Goal: Task Accomplishment & Management: Manage account settings

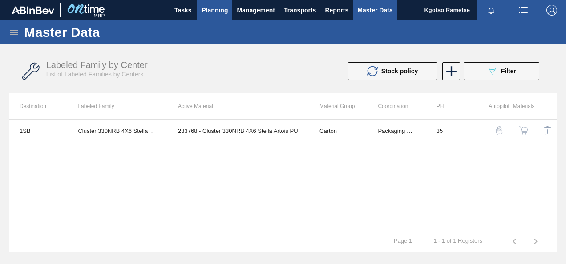
click at [219, 6] on span "Planning" at bounding box center [215, 10] width 26 height 11
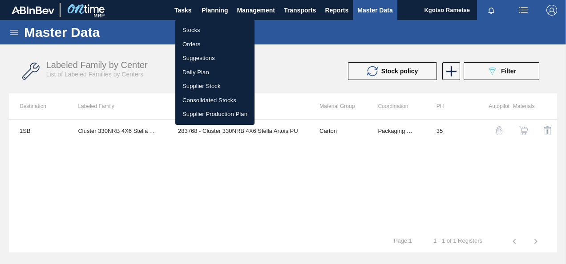
click at [216, 21] on ul "Stocks Orders Suggestions Daily Plan Supplier Stock Consolidated Stocks Supplie…" at bounding box center [214, 73] width 79 height 106
click at [215, 26] on li "Stocks" at bounding box center [214, 30] width 79 height 14
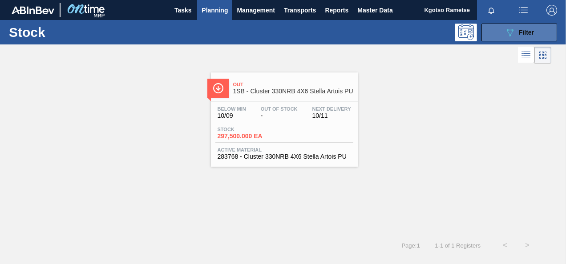
click at [511, 28] on icon "089F7B8B-B2A5-4AFE-B5C0-19BA573D28AC" at bounding box center [510, 32] width 11 height 11
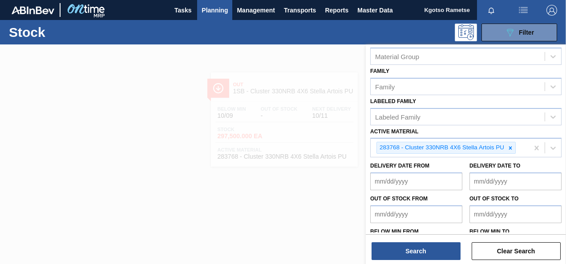
scroll to position [161, 0]
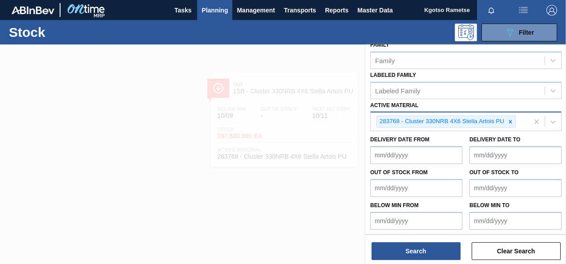
click at [509, 119] on icon at bounding box center [511, 122] width 6 height 6
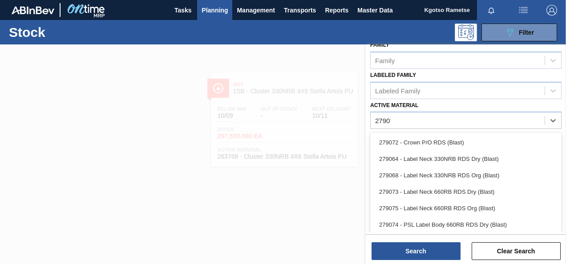
scroll to position [159, 0]
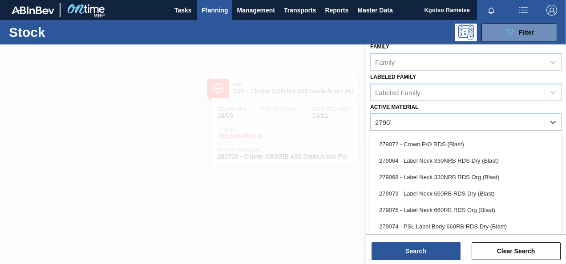
type Material "279074"
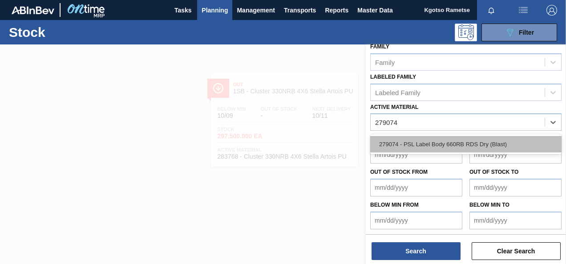
click at [448, 141] on div "279074 - PSL Label Body 660RB RDS Dry (Blast)" at bounding box center [465, 144] width 191 height 16
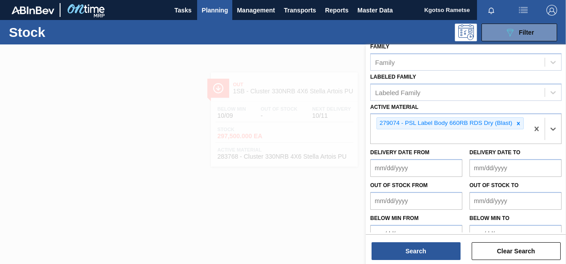
scroll to position [161, 0]
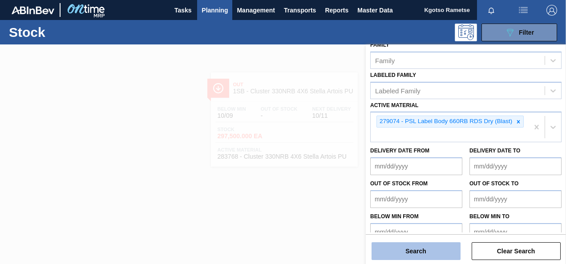
click at [433, 251] on button "Search" at bounding box center [416, 252] width 89 height 18
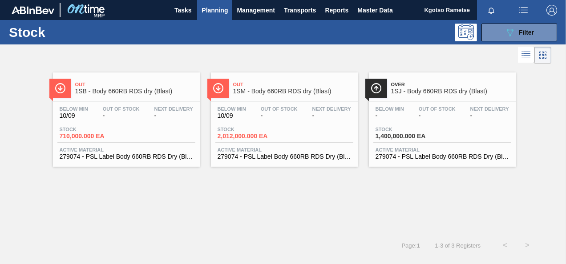
click at [134, 118] on span "-" at bounding box center [121, 116] width 37 height 7
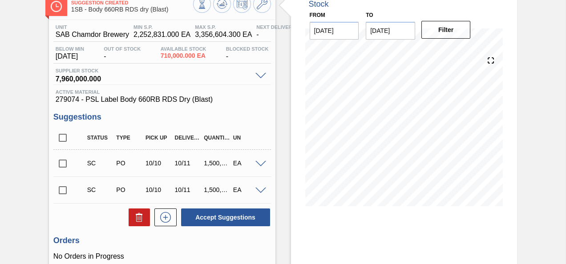
scroll to position [131, 0]
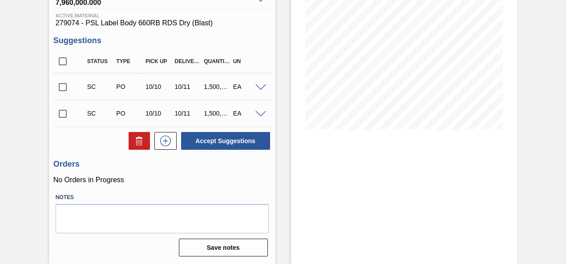
click at [262, 86] on span at bounding box center [261, 88] width 11 height 7
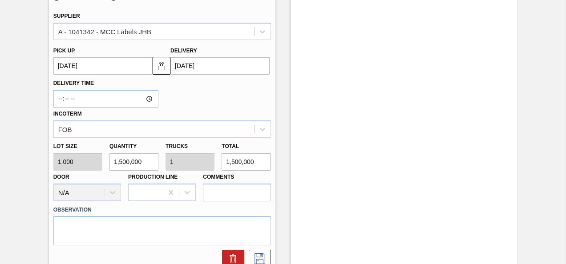
scroll to position [267, 0]
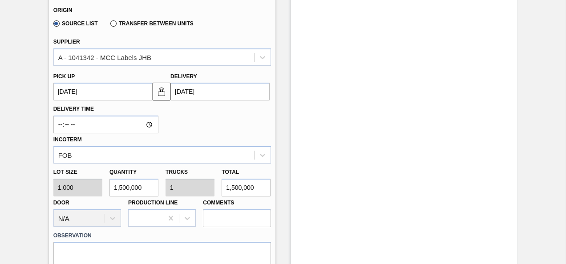
drag, startPoint x: 144, startPoint y: 189, endPoint x: 109, endPoint y: 186, distance: 35.3
click at [110, 189] on input "1,500,000" at bounding box center [134, 188] width 49 height 18
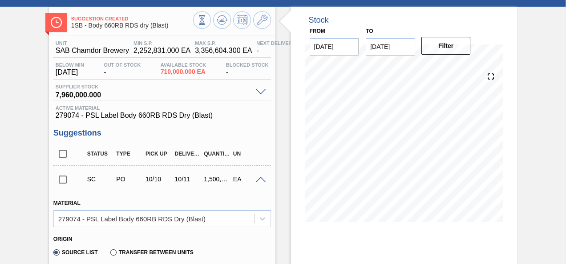
scroll to position [0, 0]
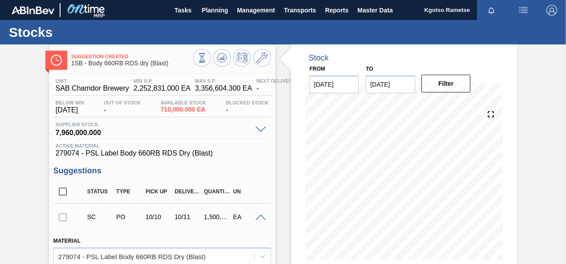
click at [263, 219] on span at bounding box center [261, 218] width 11 height 7
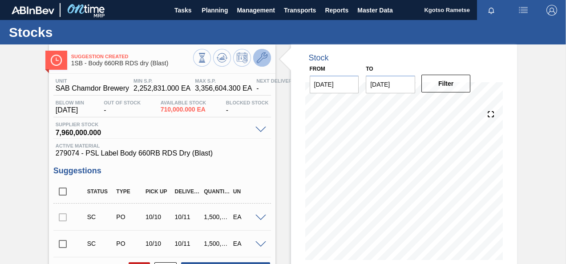
click at [260, 57] on icon at bounding box center [262, 58] width 11 height 11
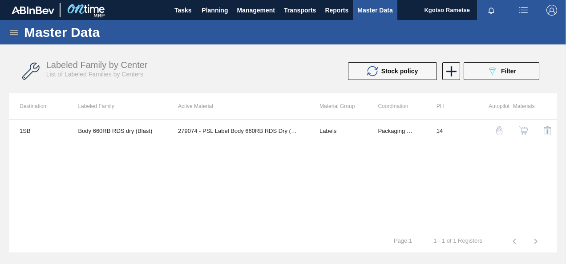
click at [522, 130] on img "button" at bounding box center [524, 130] width 9 height 9
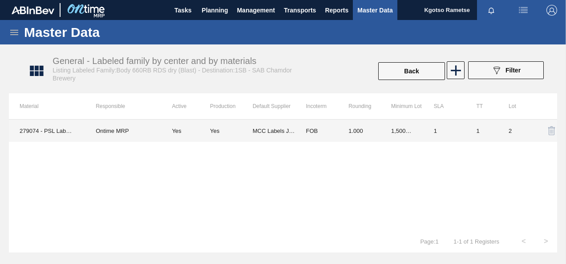
click at [385, 128] on td "1,500,000.000" at bounding box center [402, 131] width 43 height 22
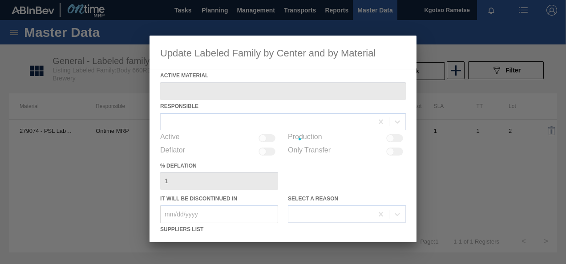
type Material "279074 - PSL Label Body 660RB RDS Dry (Blast)"
checkbox input "true"
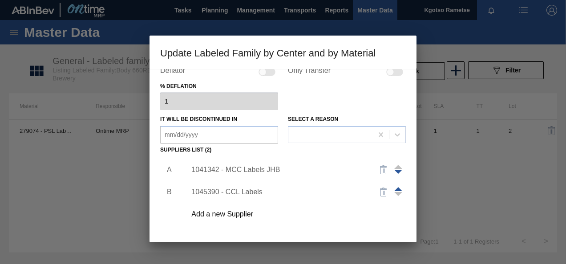
scroll to position [136, 0]
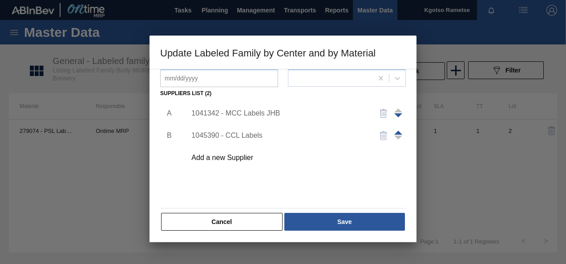
click at [381, 134] on img "button" at bounding box center [383, 135] width 11 height 11
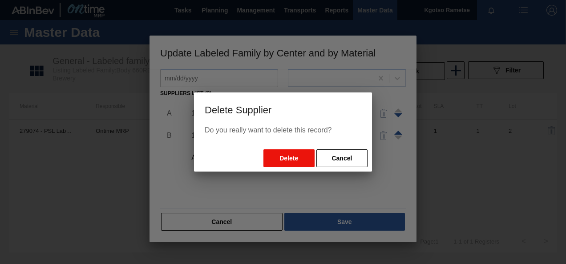
click at [284, 153] on button "Delete" at bounding box center [289, 159] width 51 height 18
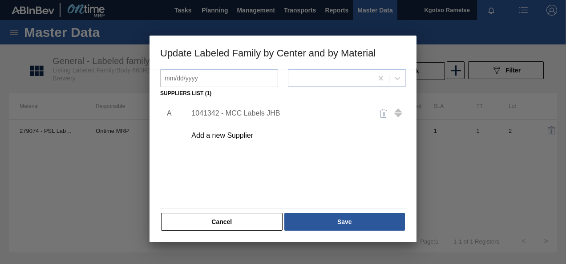
click at [227, 138] on div "Add a new Supplier" at bounding box center [278, 136] width 175 height 8
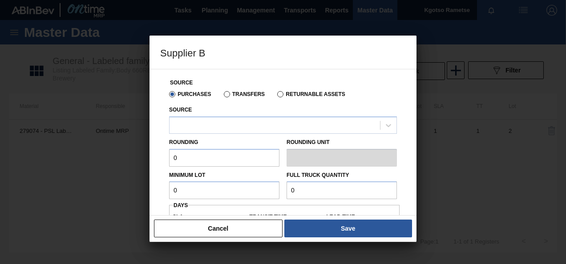
click at [221, 114] on div "Source" at bounding box center [283, 119] width 228 height 30
click at [220, 127] on div at bounding box center [275, 125] width 211 height 13
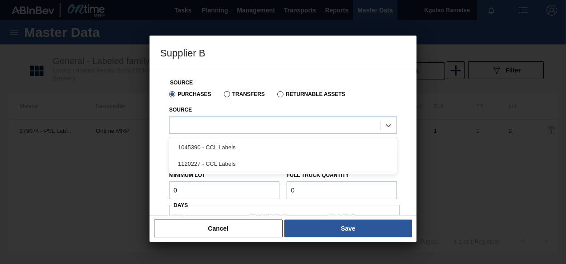
click at [215, 161] on div "1120227 - CCL Labels" at bounding box center [283, 164] width 228 height 16
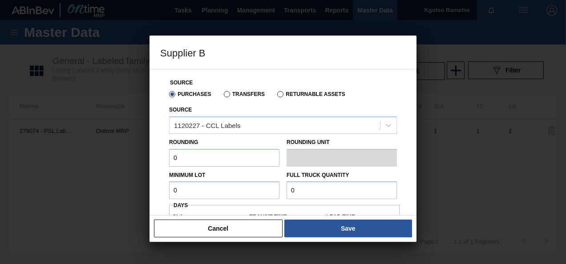
drag, startPoint x: 202, startPoint y: 151, endPoint x: 159, endPoint y: 155, distance: 42.9
click at [165, 156] on div "Source Purchases Transfers Returnable Assets Source 1120227 - CCL Labels Roundi…" at bounding box center [283, 230] width 246 height 322
type input "1"
drag, startPoint x: 151, startPoint y: 196, endPoint x: 146, endPoint y: 196, distance: 5.3
click at [142, 198] on div "Supplier B Source Purchases Transfers Returnable Assets Source 1120227 - CCL La…" at bounding box center [283, 132] width 566 height 264
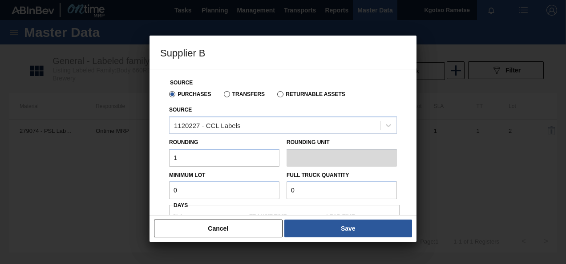
paste input "1,500,00"
type input "1,500,000"
click at [247, 192] on div "Minimum Lot 1,500,000 Full Truck Quantity 0" at bounding box center [283, 183] width 235 height 33
paste input "1,500,00"
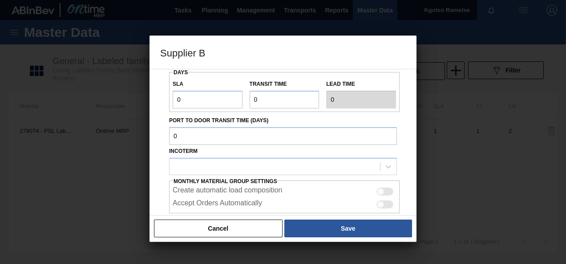
scroll to position [134, 0]
type input "1,500,000"
drag, startPoint x: 149, startPoint y: 107, endPoint x: 135, endPoint y: 110, distance: 14.1
click at [137, 109] on div "Supplier B Source Purchases Transfers Returnable Assets Source 1120227 - CCL La…" at bounding box center [283, 132] width 566 height 264
type input "1"
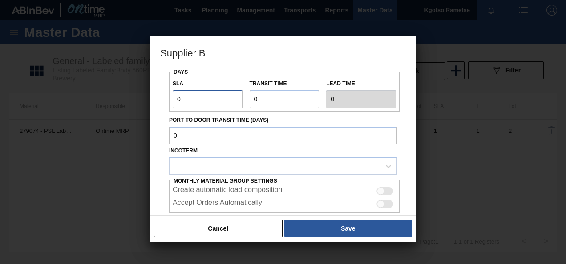
type input "1"
drag, startPoint x: 264, startPoint y: 100, endPoint x: 232, endPoint y: 109, distance: 33.8
click at [232, 109] on div "SLA 1 Transit time Lead time 1" at bounding box center [284, 92] width 231 height 40
type input "1"
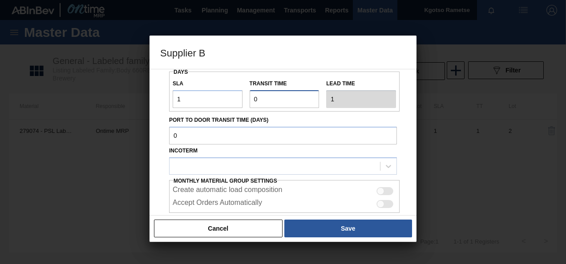
type input "2"
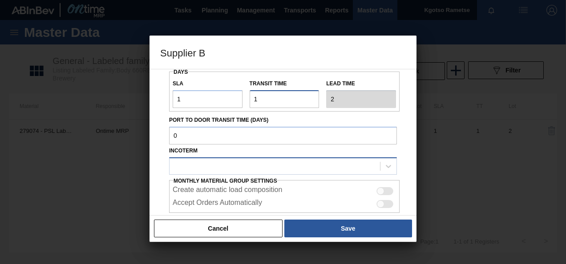
type input "1"
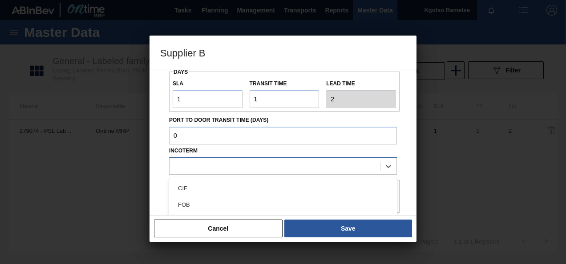
click at [187, 167] on div at bounding box center [275, 166] width 211 height 13
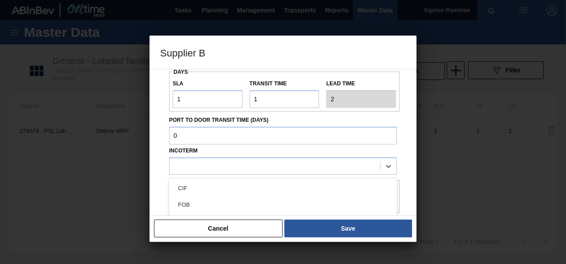
click at [189, 203] on div "FOB" at bounding box center [283, 205] width 228 height 16
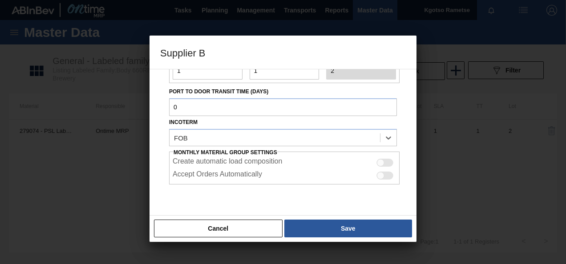
scroll to position [186, 0]
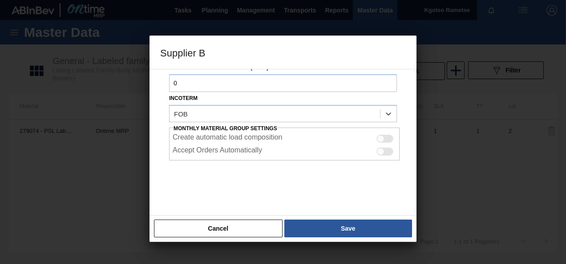
click at [339, 226] on button "Save" at bounding box center [348, 229] width 128 height 18
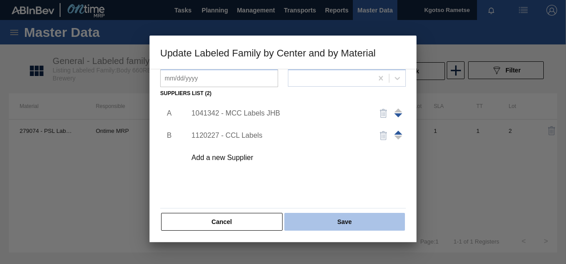
click at [335, 215] on button "Save" at bounding box center [344, 222] width 121 height 18
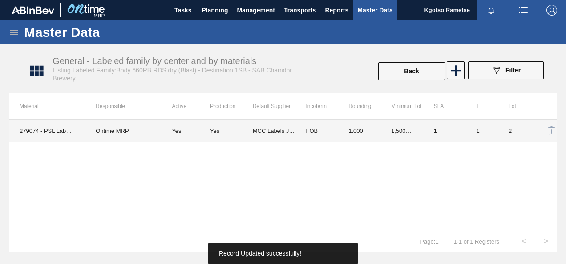
click at [298, 136] on td "FOB" at bounding box center [316, 131] width 43 height 22
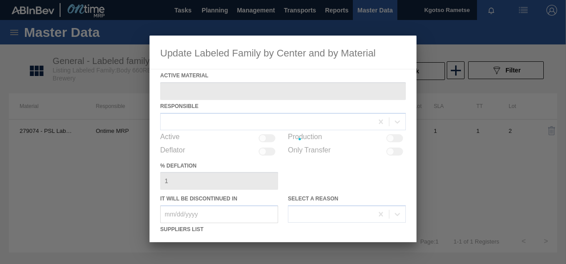
type Material "279074 - PSL Label Body 660RB RDS Dry (Blast)"
checkbox input "true"
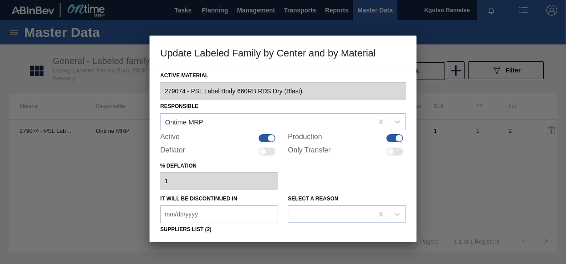
scroll to position [136, 0]
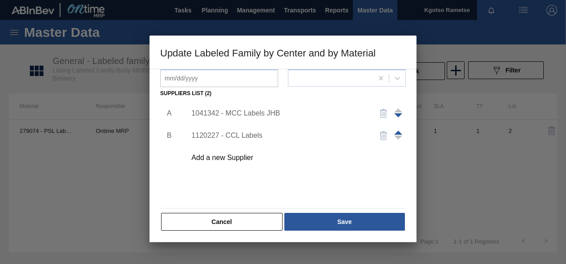
drag, startPoint x: 397, startPoint y: 130, endPoint x: 384, endPoint y: 142, distance: 17.3
click at [397, 130] on div at bounding box center [398, 135] width 8 height 21
click at [398, 133] on span at bounding box center [398, 133] width 8 height 4
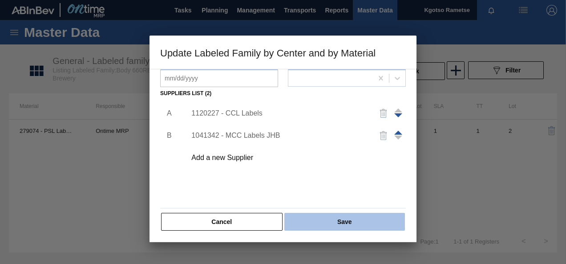
click at [329, 224] on button "Save" at bounding box center [344, 222] width 121 height 18
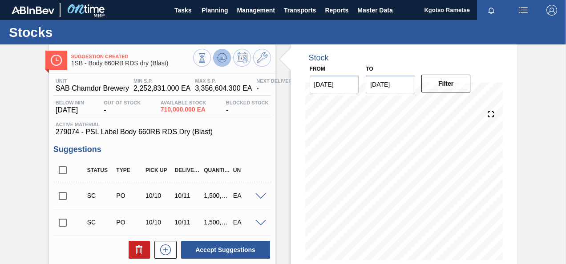
click at [223, 54] on icon at bounding box center [222, 58] width 11 height 11
click at [209, 2] on button "Planning" at bounding box center [214, 10] width 35 height 20
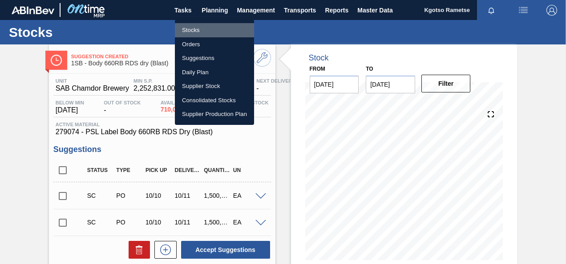
click at [203, 25] on li "Stocks" at bounding box center [214, 30] width 79 height 14
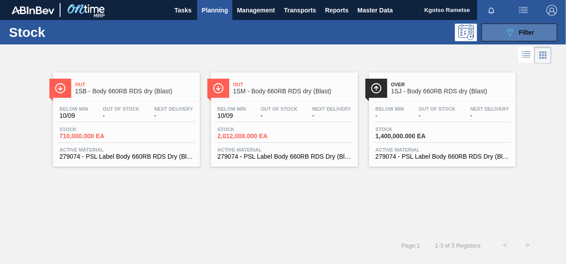
click at [491, 32] on button "089F7B8B-B2A5-4AFE-B5C0-19BA573D28AC Filter" at bounding box center [520, 33] width 76 height 18
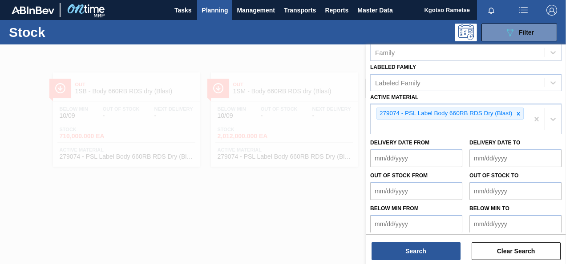
scroll to position [172, 0]
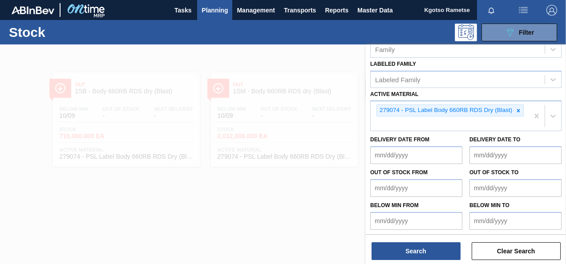
click at [518, 110] on icon at bounding box center [519, 111] width 6 height 6
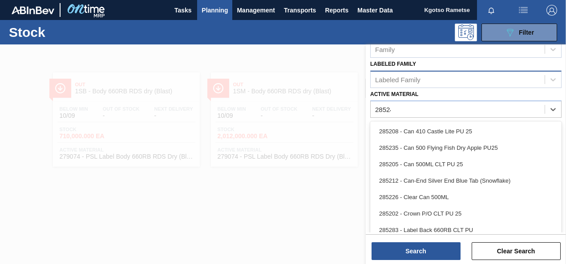
scroll to position [159, 0]
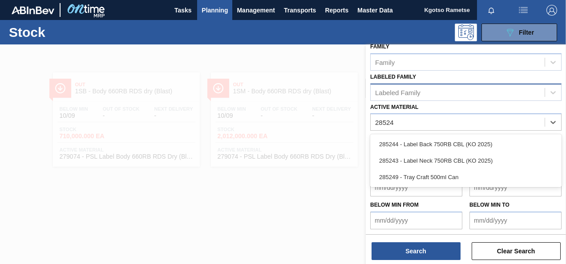
type Material "285243"
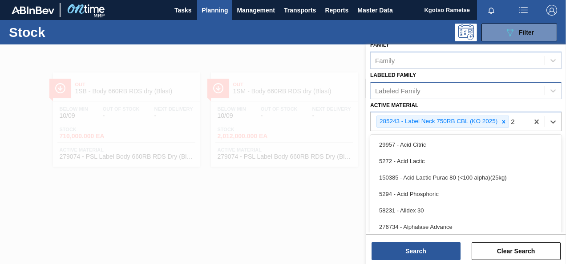
scroll to position [172, 0]
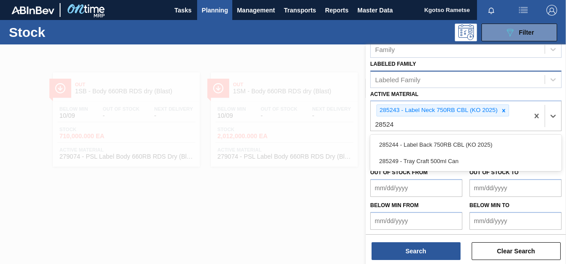
type Material "285244"
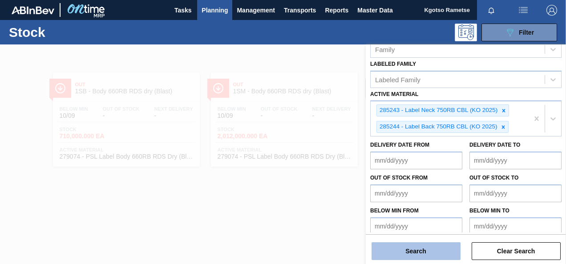
click at [444, 252] on button "Search" at bounding box center [416, 252] width 89 height 18
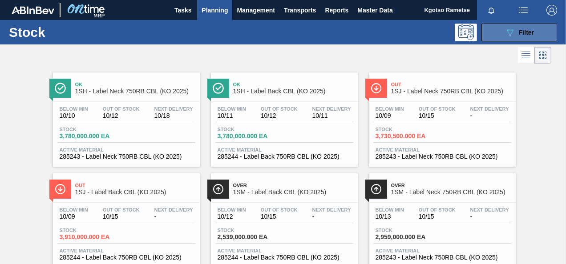
click at [502, 34] on button "089F7B8B-B2A5-4AFE-B5C0-19BA573D28AC Filter" at bounding box center [520, 33] width 76 height 18
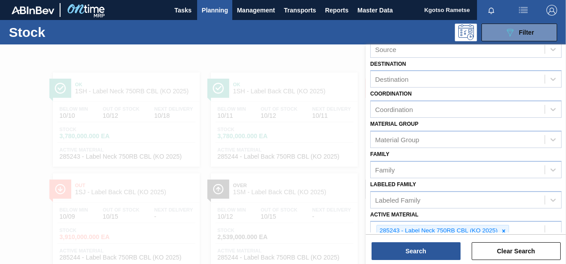
scroll to position [0, 0]
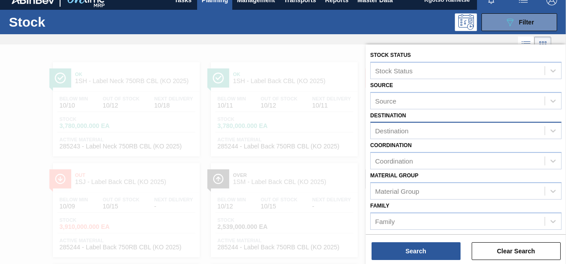
click at [388, 128] on div "Destination" at bounding box center [391, 131] width 33 height 8
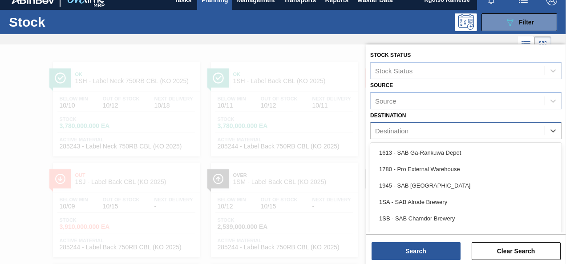
scroll to position [15, 0]
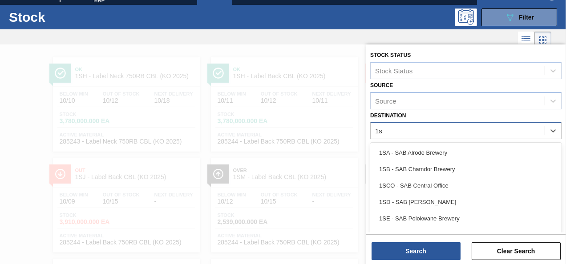
type input "1sd"
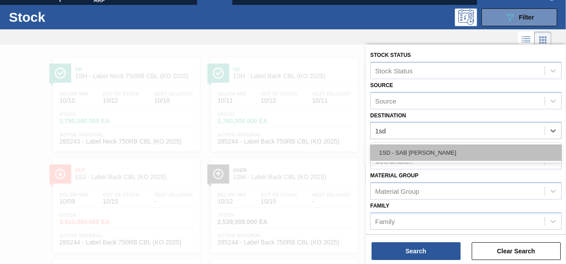
click at [407, 154] on div "1SD - SAB Rosslyn Brewery" at bounding box center [465, 153] width 191 height 16
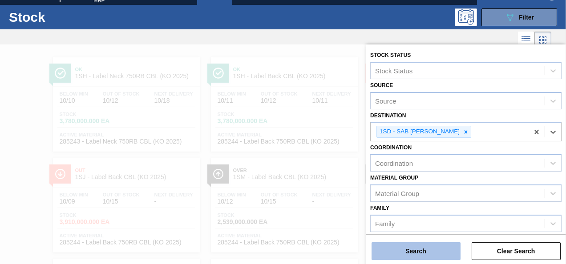
click at [421, 249] on button "Search" at bounding box center [416, 252] width 89 height 18
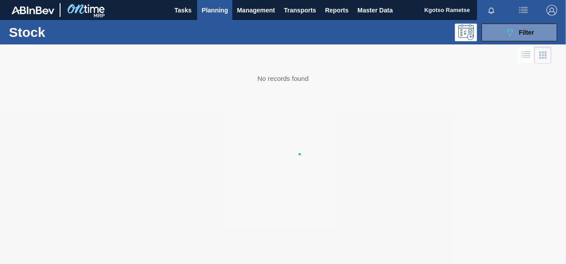
scroll to position [0, 0]
click at [507, 34] on icon "089F7B8B-B2A5-4AFE-B5C0-19BA573D28AC" at bounding box center [510, 32] width 11 height 11
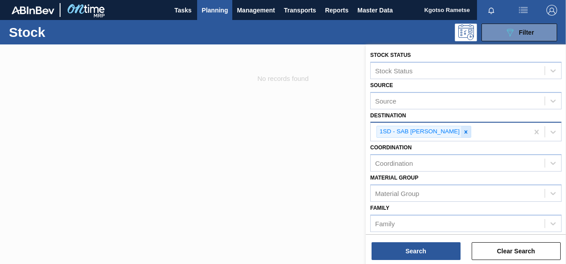
click at [465, 134] on div at bounding box center [466, 131] width 10 height 11
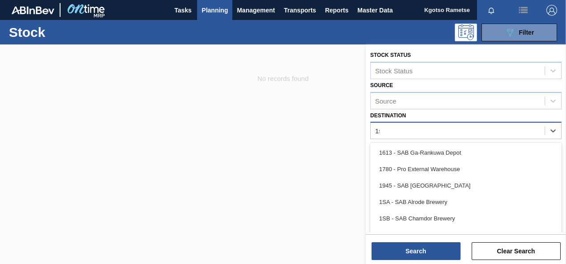
type input "1sa"
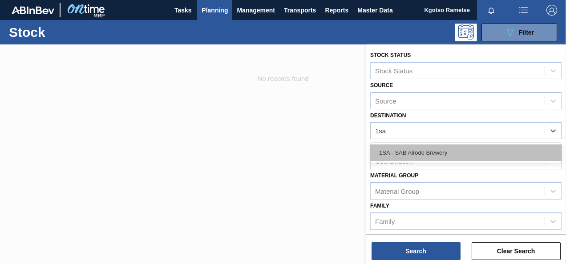
click at [411, 154] on div "1SA - SAB Alrode Brewery" at bounding box center [465, 153] width 191 height 16
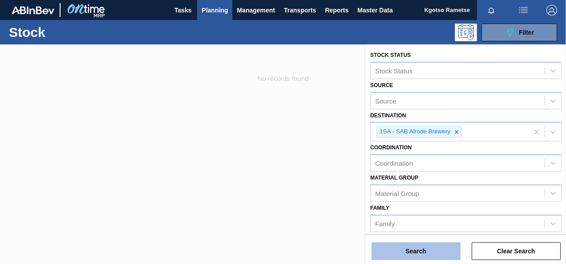
click at [417, 258] on button "Search" at bounding box center [416, 252] width 89 height 18
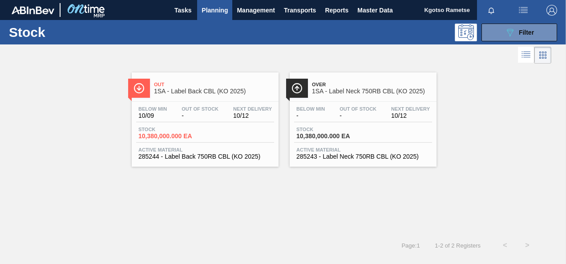
click at [219, 115] on div "Out Of Stock -" at bounding box center [199, 112] width 41 height 13
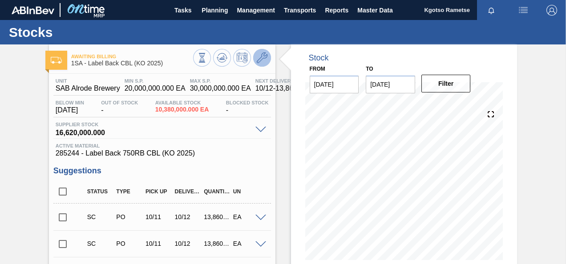
click at [265, 59] on icon at bounding box center [262, 58] width 11 height 11
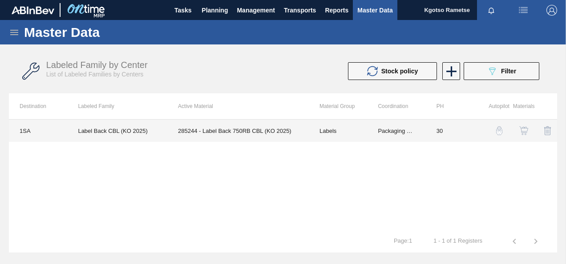
click at [312, 134] on td "Labels" at bounding box center [338, 131] width 58 height 22
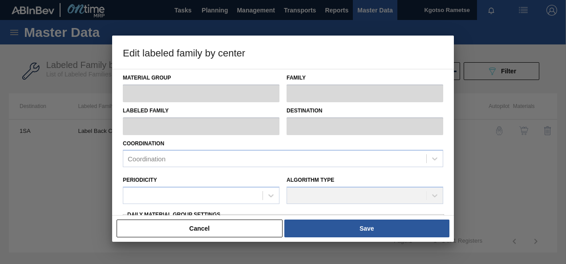
type input "Labels"
type input "750RB"
type input "Label Back CBL (KO 2025)"
type input "1SA - SAB Alrode Brewery"
type input "30"
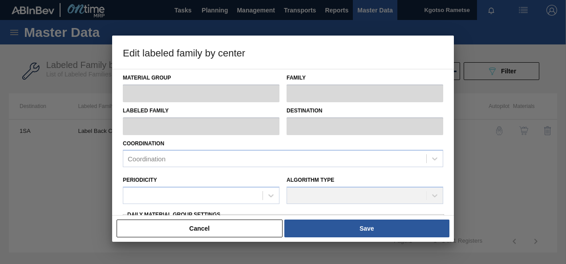
type input "20,000,000"
type input "30,000,000"
type input "100"
type input "30,000,000.000"
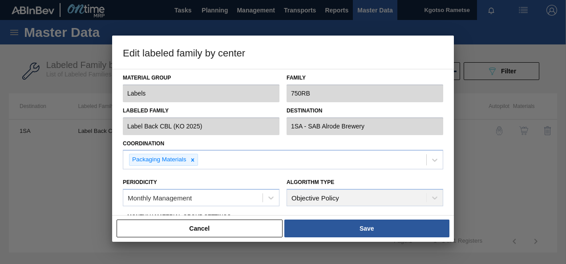
click at [30, 133] on div "Edit labeled family by center Material Group Labels Family 750RB Labeled Family…" at bounding box center [283, 132] width 566 height 264
click at [163, 232] on button "Cancel" at bounding box center [200, 229] width 166 height 18
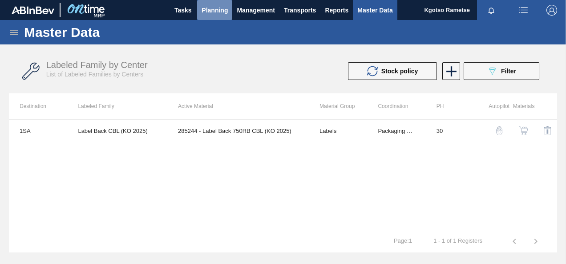
click at [216, 10] on span "Planning" at bounding box center [215, 10] width 26 height 11
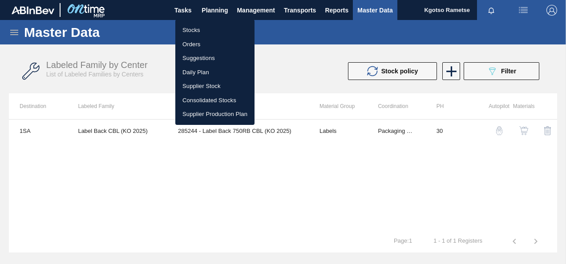
drag, startPoint x: 207, startPoint y: 30, endPoint x: 212, endPoint y: 33, distance: 6.2
click at [207, 30] on li "Stocks" at bounding box center [214, 30] width 79 height 14
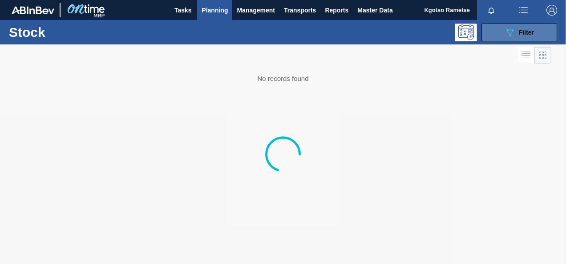
click at [503, 34] on button "089F7B8B-B2A5-4AFE-B5C0-19BA573D28AC Filter" at bounding box center [520, 33] width 76 height 18
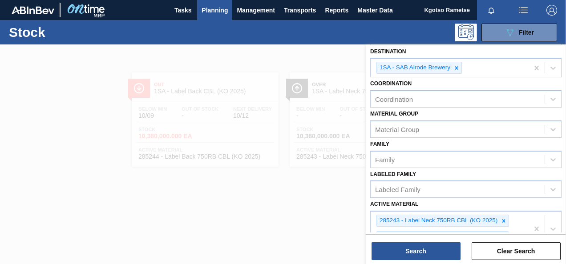
scroll to position [178, 0]
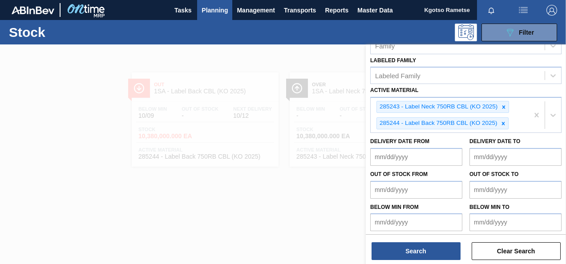
click at [504, 105] on icon at bounding box center [504, 107] width 6 height 6
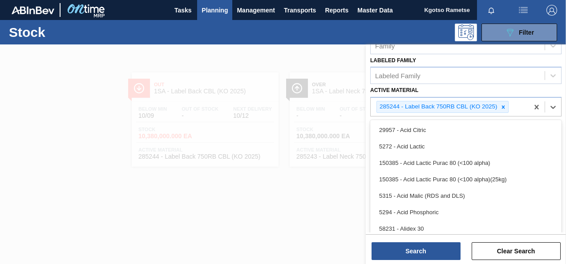
click at [500, 115] on div "285244 - Label Back 750RB CBL (KO 2025)" at bounding box center [465, 107] width 191 height 20
click at [502, 107] on icon at bounding box center [503, 107] width 3 height 3
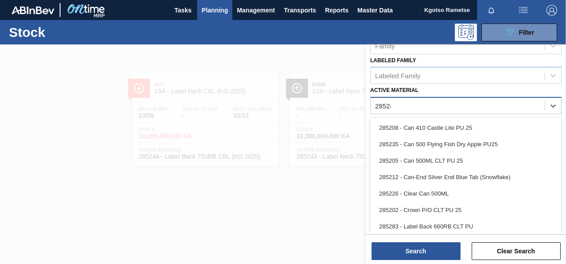
scroll to position [161, 0]
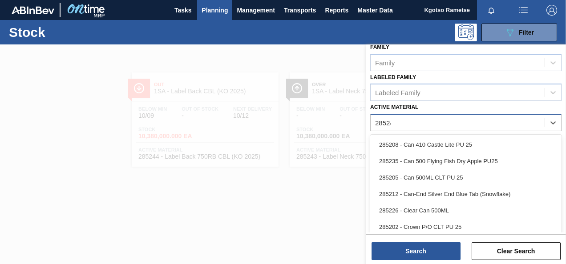
type Material "285244"
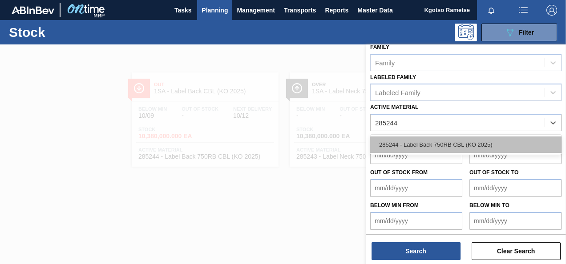
click at [404, 143] on div "285244 - Label Back 750RB CBL (KO 2025)" at bounding box center [465, 145] width 191 height 16
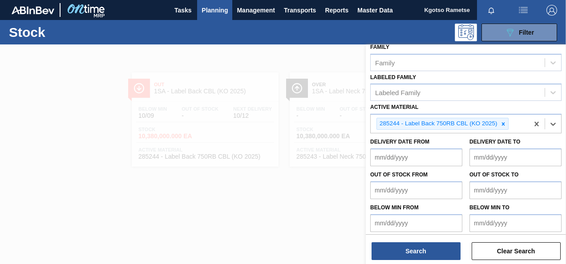
scroll to position [163, 0]
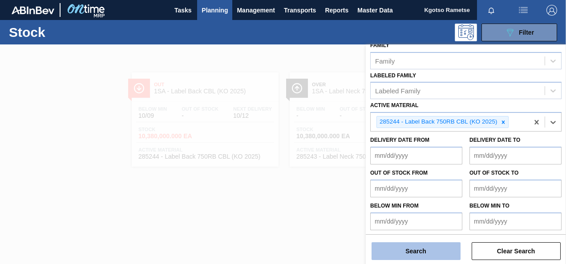
click at [394, 253] on button "Search" at bounding box center [416, 252] width 89 height 18
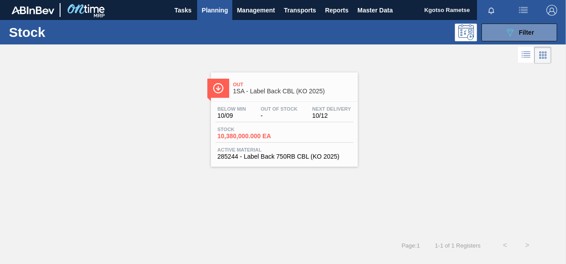
click at [341, 115] on span "10/12" at bounding box center [332, 116] width 39 height 7
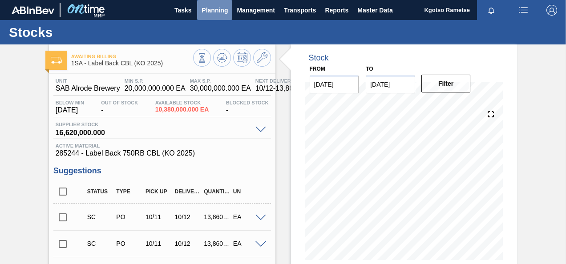
click at [215, 8] on span "Planning" at bounding box center [215, 10] width 26 height 11
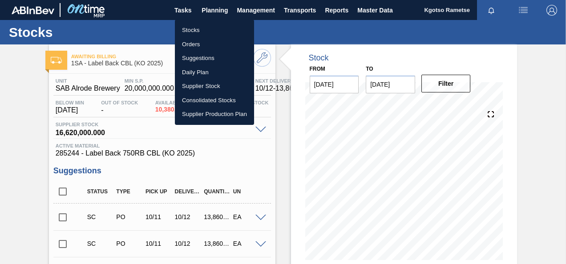
click at [280, 26] on div at bounding box center [283, 132] width 566 height 264
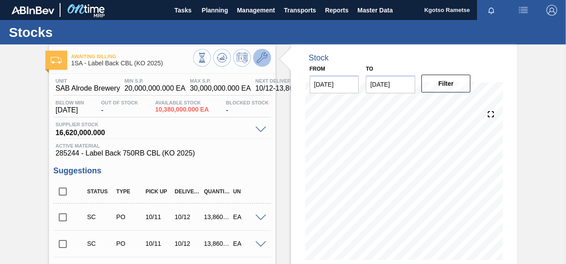
click at [263, 60] on icon at bounding box center [262, 58] width 11 height 11
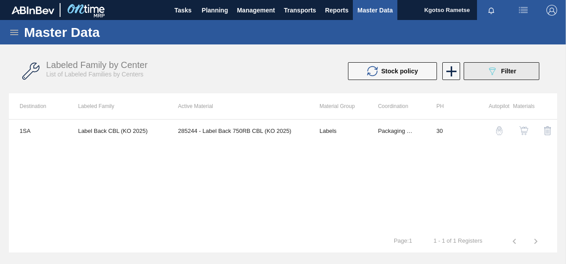
click at [484, 63] on button "089F7B8B-B2A5-4AFE-B5C0-19BA573D28AC Filter" at bounding box center [502, 71] width 76 height 18
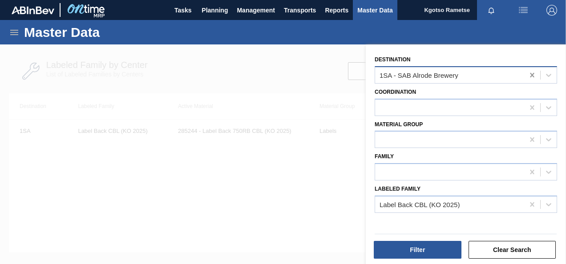
click at [533, 73] on icon at bounding box center [532, 75] width 9 height 9
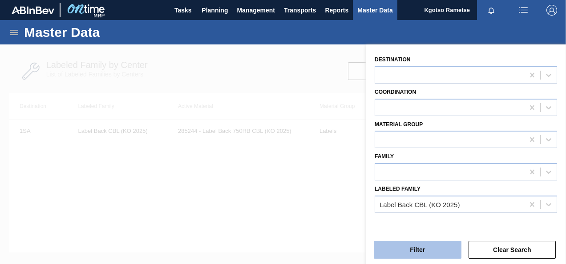
click at [455, 247] on button "Filter" at bounding box center [418, 250] width 88 height 18
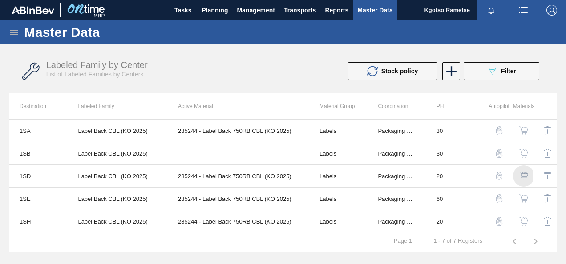
click at [524, 174] on img "button" at bounding box center [524, 176] width 9 height 9
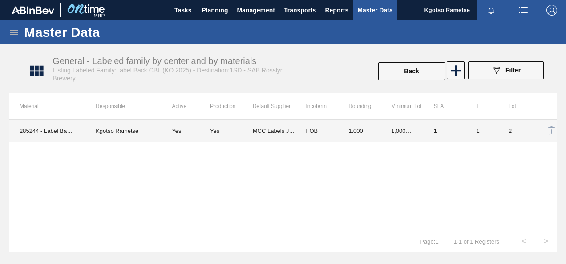
click at [354, 136] on td "1.000" at bounding box center [359, 131] width 43 height 22
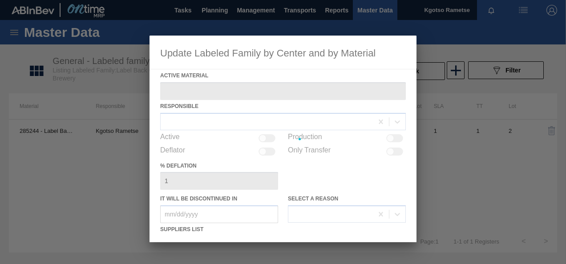
type Material "285244 - Label Back 750RB CBL (KO 2025)"
checkbox input "true"
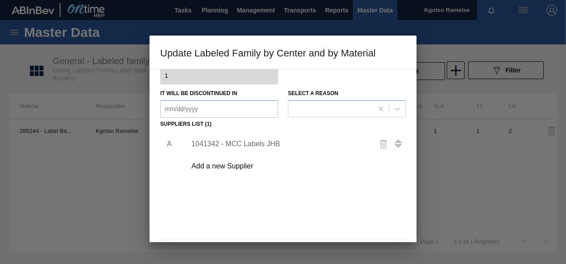
scroll to position [134, 0]
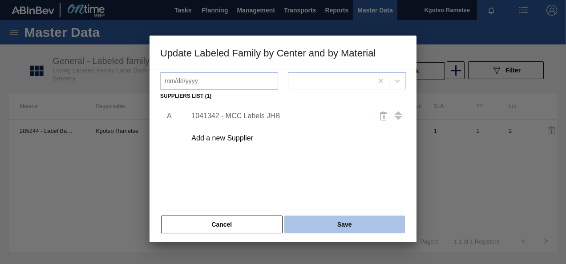
click at [323, 225] on button "Save" at bounding box center [344, 225] width 121 height 18
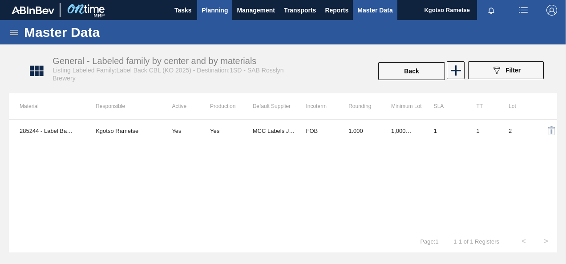
click at [221, 8] on span "Planning" at bounding box center [215, 10] width 26 height 11
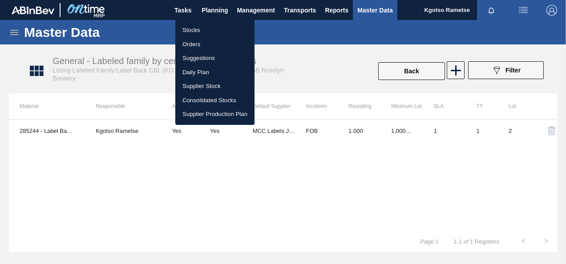
click at [217, 24] on li "Stocks" at bounding box center [214, 30] width 79 height 14
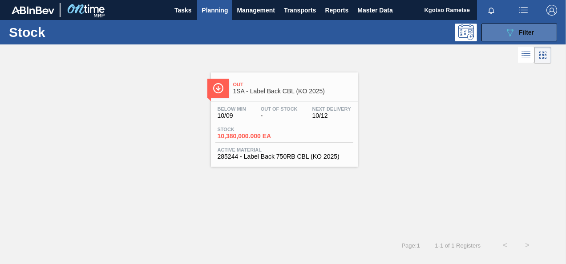
click at [507, 34] on icon "089F7B8B-B2A5-4AFE-B5C0-19BA573D28AC" at bounding box center [510, 32] width 11 height 11
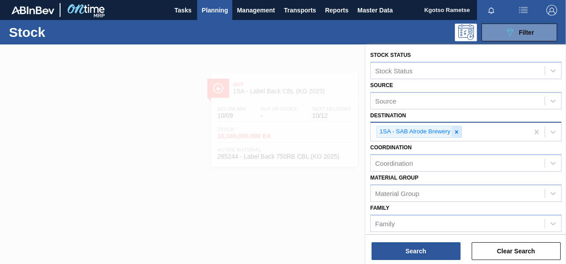
click at [455, 131] on icon at bounding box center [457, 132] width 6 height 6
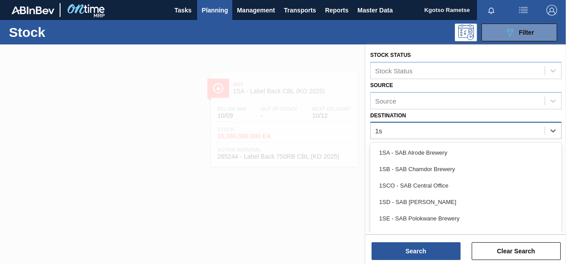
type input "1sd"
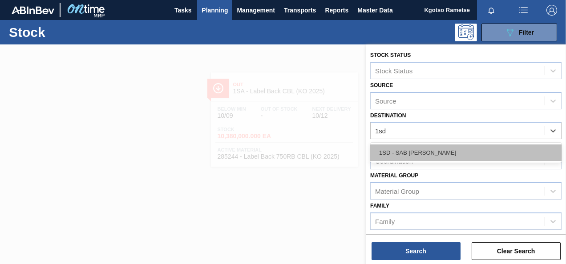
click at [449, 146] on div "1SD - SAB Rosslyn Brewery" at bounding box center [465, 153] width 191 height 16
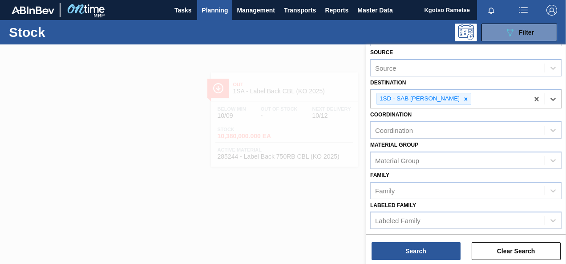
scroll to position [134, 0]
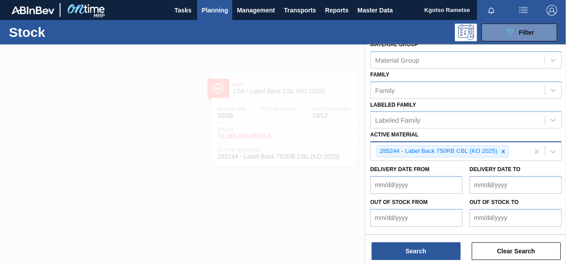
click at [514, 146] on div "285244 - Label Back 750RB CBL (KO 2025)" at bounding box center [450, 151] width 158 height 18
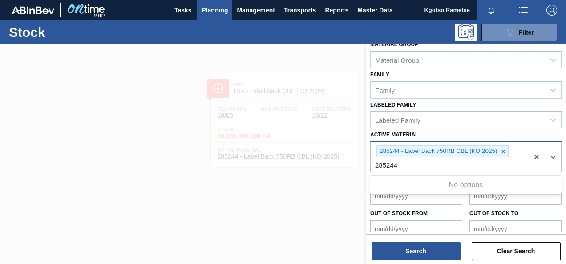
type Material "28524"
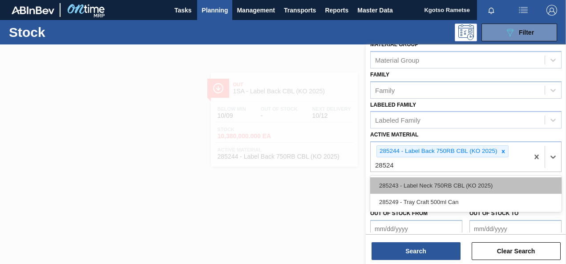
click at [430, 186] on div "285243 - Label Neck 750RB CBL (KO 2025)" at bounding box center [465, 186] width 191 height 16
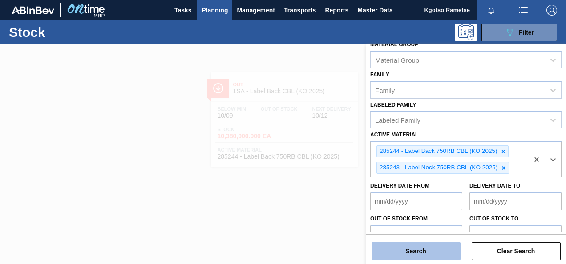
click at [422, 254] on button "Search" at bounding box center [416, 252] width 89 height 18
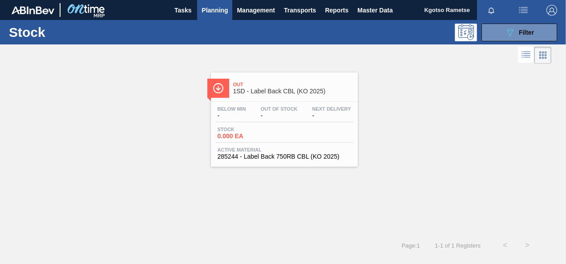
click at [208, 10] on span "Planning" at bounding box center [215, 10] width 26 height 11
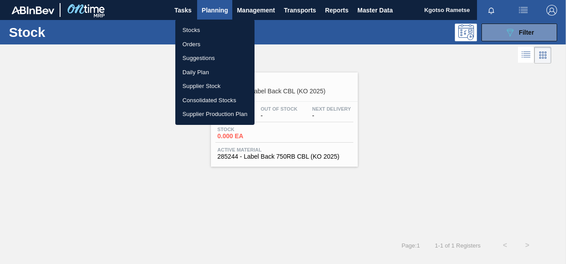
click at [533, 33] on div at bounding box center [283, 132] width 566 height 264
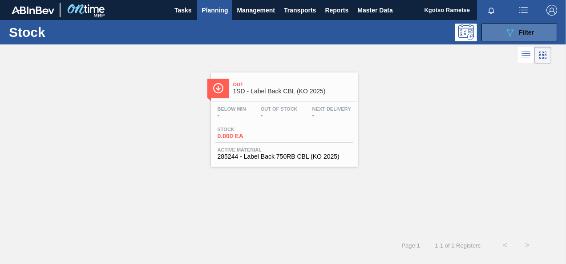
click at [501, 27] on button "089F7B8B-B2A5-4AFE-B5C0-19BA573D28AC Filter" at bounding box center [520, 33] width 76 height 18
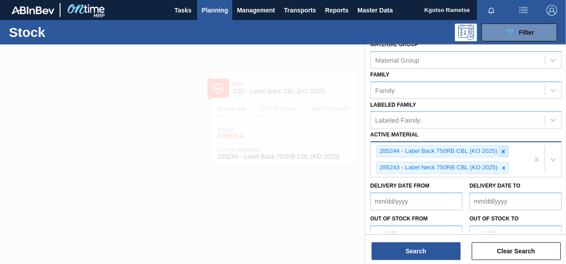
click at [503, 151] on icon at bounding box center [503, 152] width 6 height 6
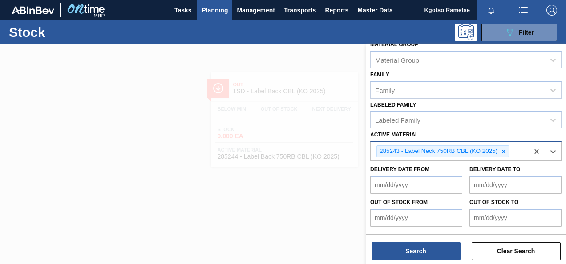
scroll to position [0, 0]
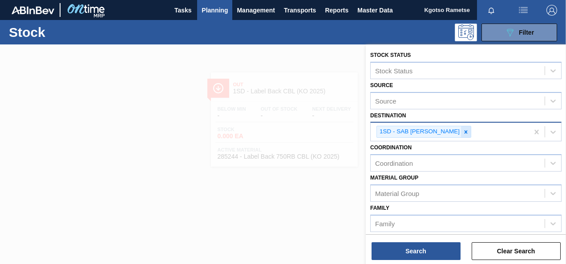
click at [464, 131] on icon at bounding box center [466, 132] width 6 height 6
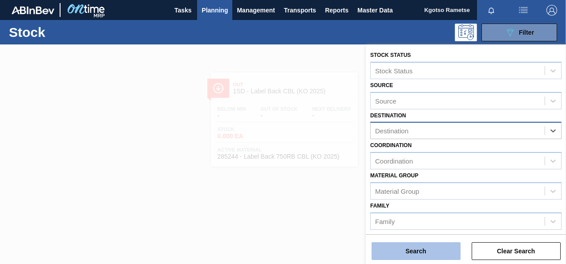
click at [427, 253] on button "Search" at bounding box center [416, 252] width 89 height 18
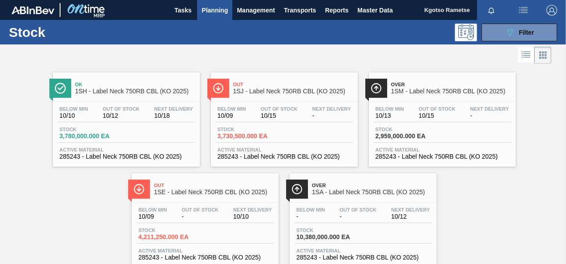
click at [156, 95] on div "Ok 1SH - Label Neck 750RB CBL (KO 2025)" at bounding box center [135, 88] width 120 height 20
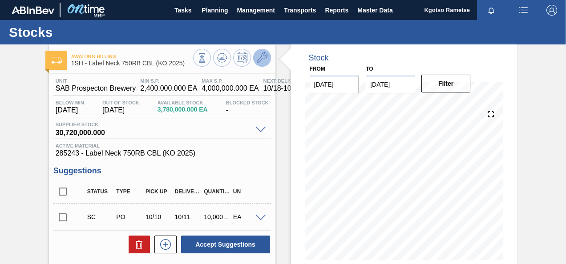
click at [262, 57] on icon at bounding box center [262, 58] width 11 height 11
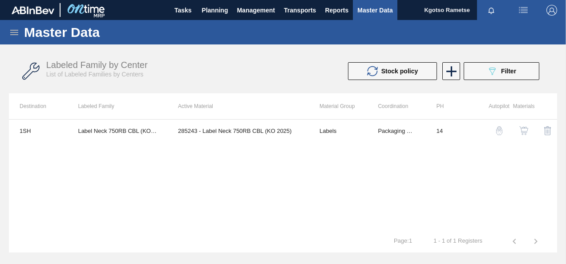
click at [522, 130] on img "button" at bounding box center [524, 130] width 9 height 9
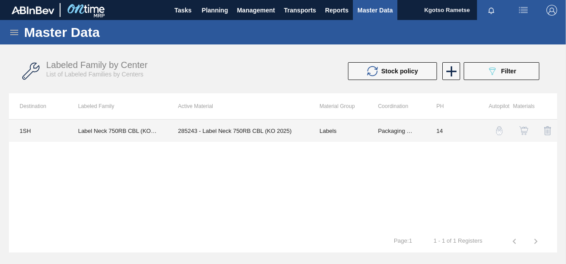
click at [211, 134] on td "285243 - Label Neck 750RB CBL (KO 2025)" at bounding box center [238, 131] width 142 height 22
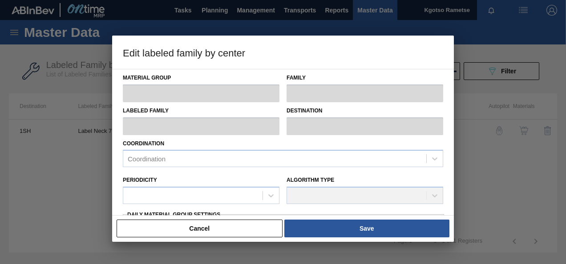
type input "Labels"
type input "750RB"
type input "Label Neck 750RB CBL (KO 2025)"
type input "1SH - SAB Prospecton Brewery"
type input "14"
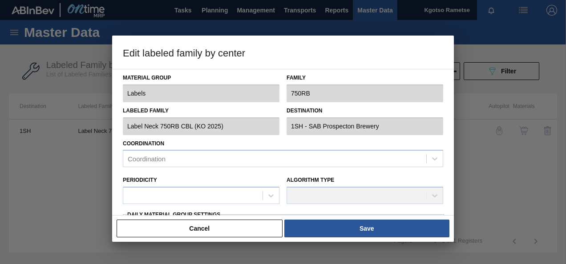
type input "2,400,000"
type input "4,000,000"
type input "100"
type input "4,000,000.000"
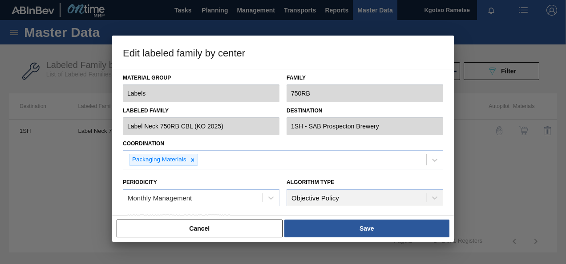
click at [188, 234] on button "Cancel" at bounding box center [200, 229] width 166 height 18
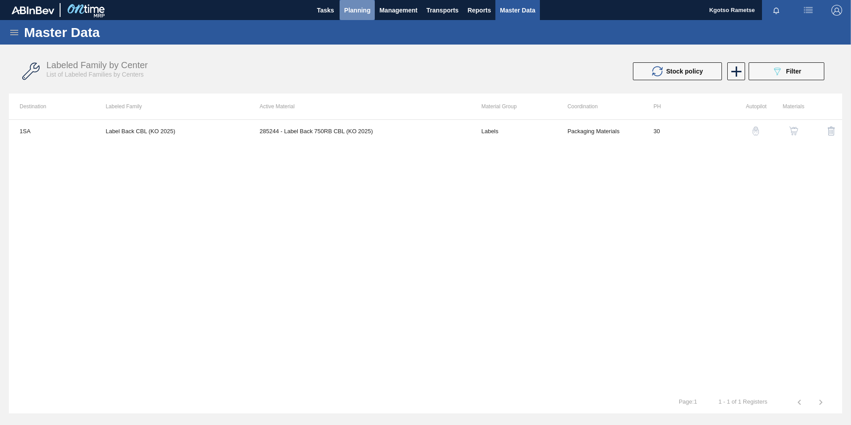
click at [366, 10] on span "Planning" at bounding box center [357, 10] width 26 height 11
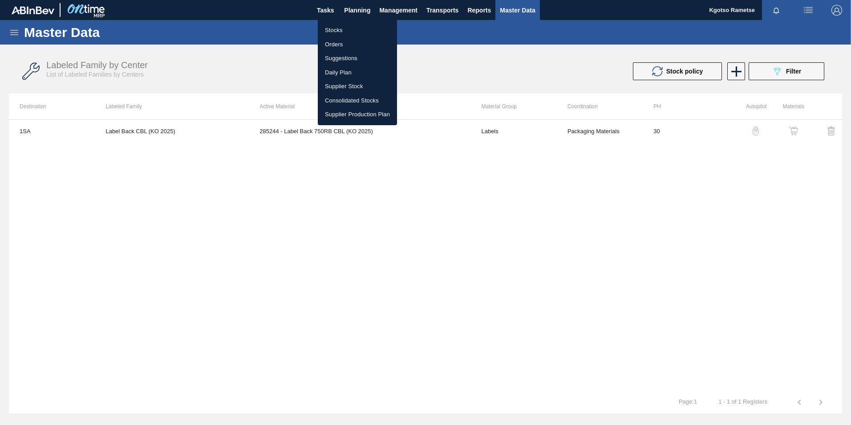
click at [16, 28] on div at bounding box center [425, 212] width 851 height 425
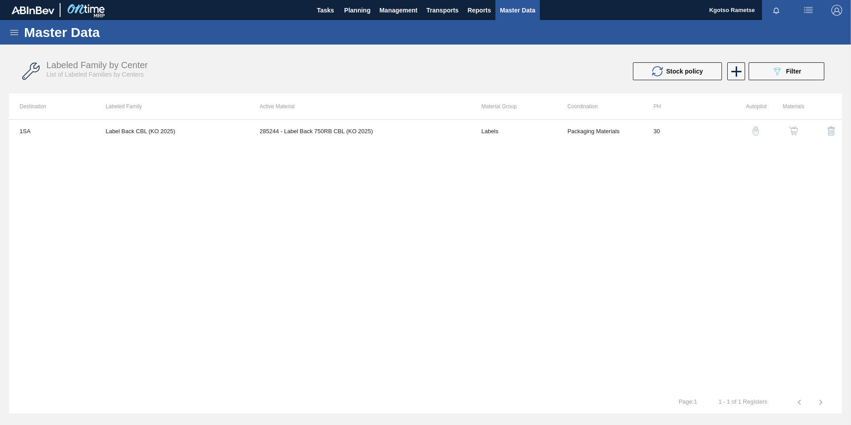
click at [14, 31] on icon at bounding box center [14, 32] width 11 height 11
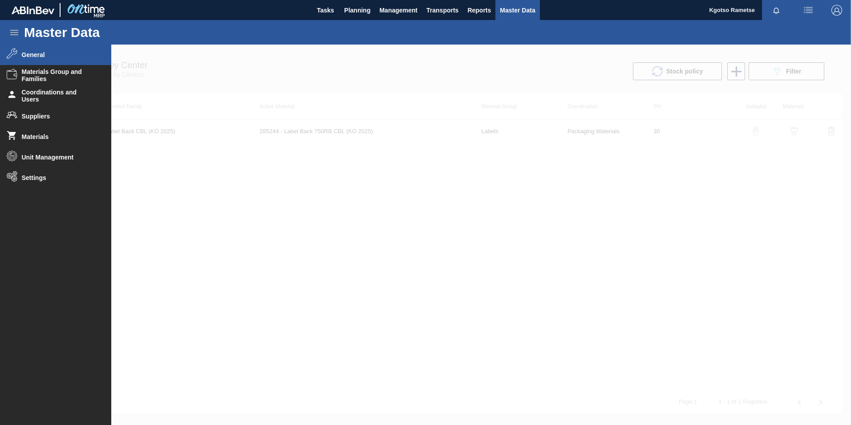
click at [37, 58] on span "General" at bounding box center [58, 54] width 73 height 7
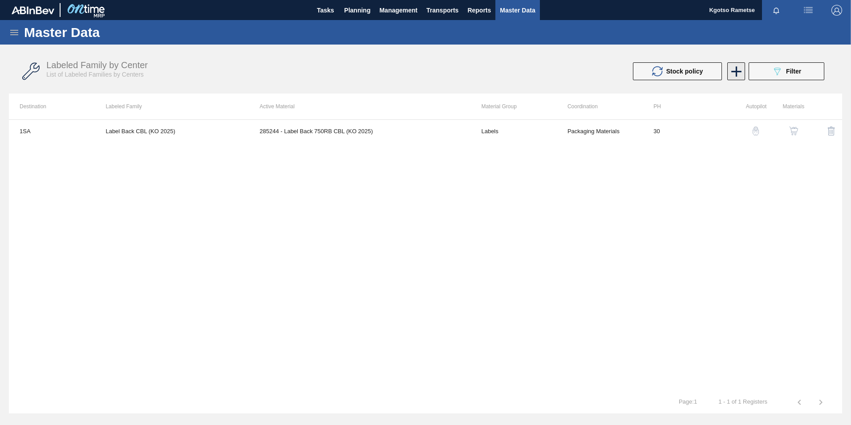
click at [566, 68] on icon at bounding box center [736, 71] width 10 height 10
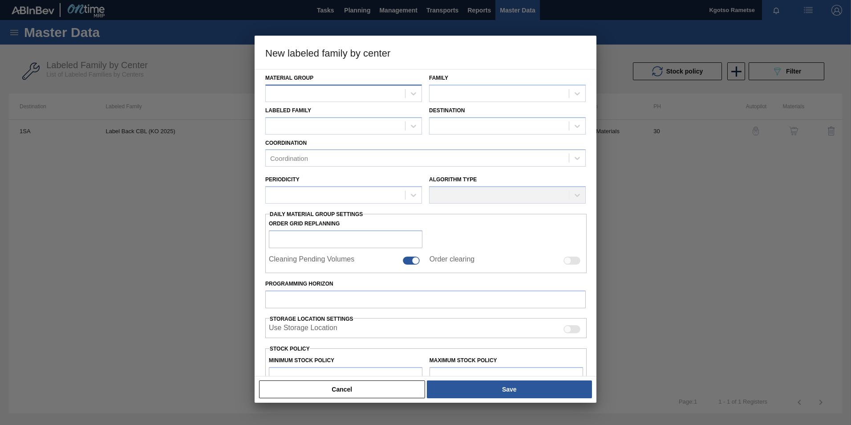
click at [309, 93] on div at bounding box center [335, 93] width 139 height 13
type Group "lab"
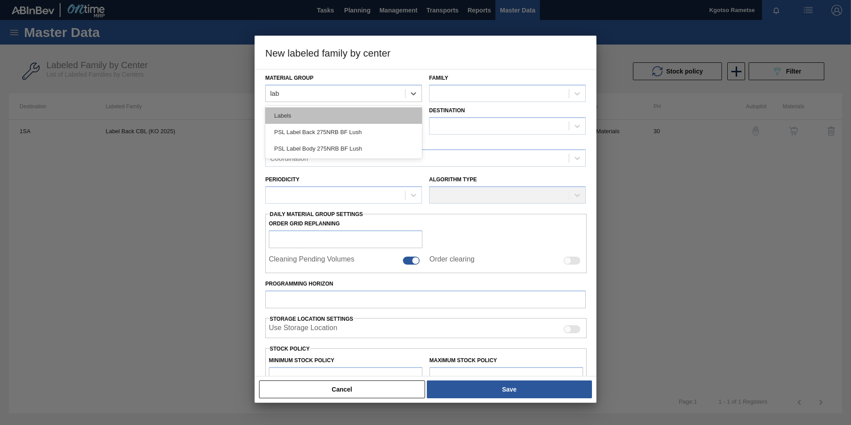
click at [286, 117] on div "Labels" at bounding box center [343, 115] width 157 height 16
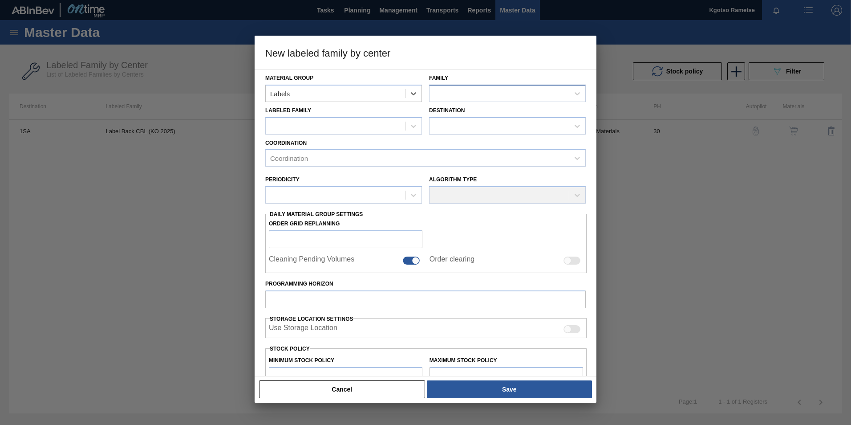
click at [468, 96] on div at bounding box center [499, 93] width 139 height 13
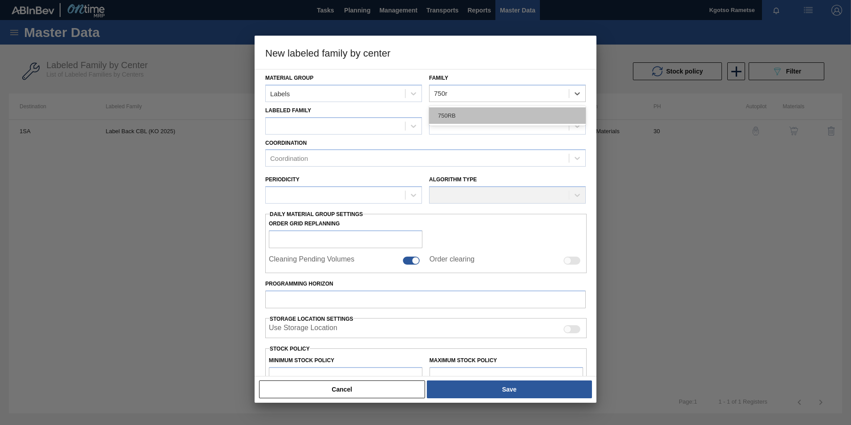
type input "750rb"
click at [461, 121] on div "750RB" at bounding box center [507, 115] width 157 height 16
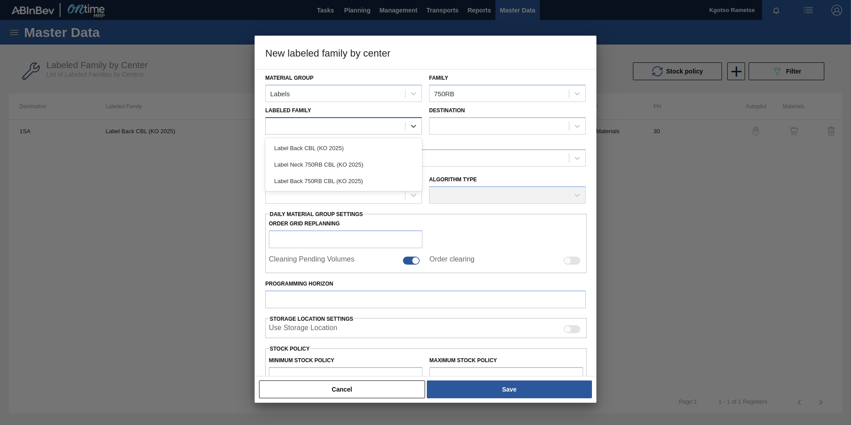
click at [369, 123] on div at bounding box center [335, 125] width 139 height 13
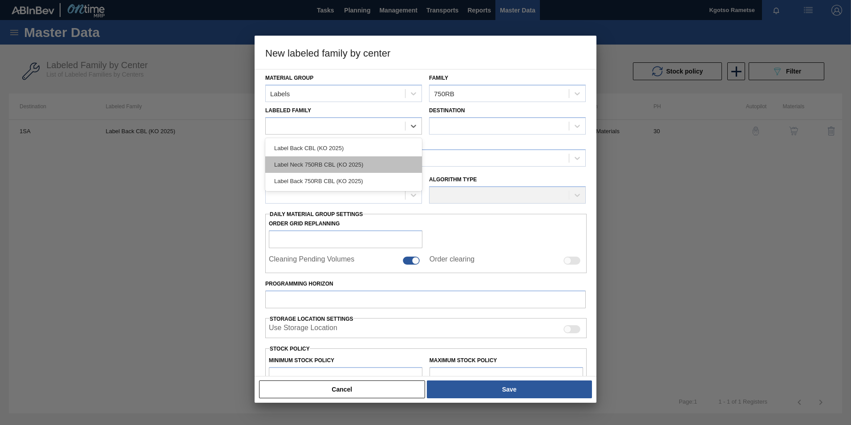
click at [361, 163] on div "Label Neck 750RB CBL (KO 2025)" at bounding box center [343, 164] width 157 height 16
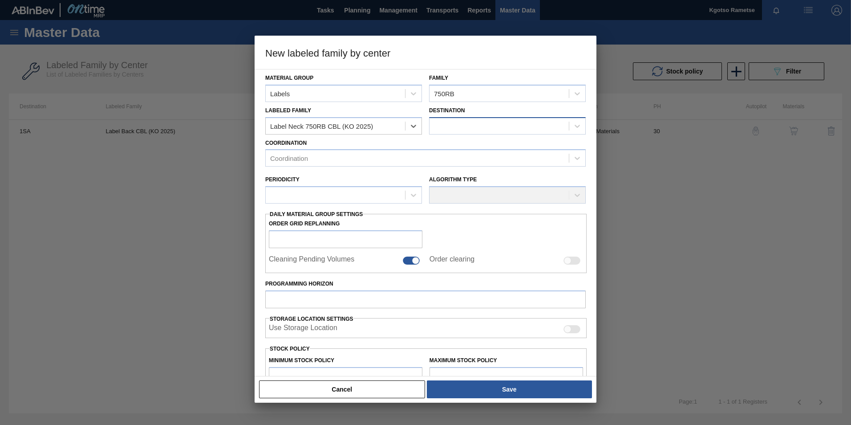
checkbox input "false"
click at [442, 126] on div at bounding box center [499, 125] width 139 height 13
type input "1sd"
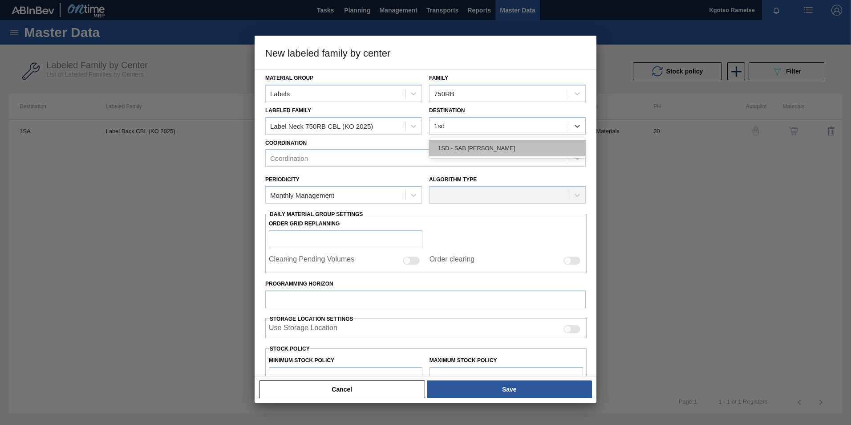
click at [443, 147] on div "1SD - SAB Rosslyn Brewery" at bounding box center [507, 148] width 157 height 16
drag, startPoint x: 403, startPoint y: 159, endPoint x: 394, endPoint y: 163, distance: 9.2
click at [402, 158] on div "Coordination" at bounding box center [417, 158] width 303 height 13
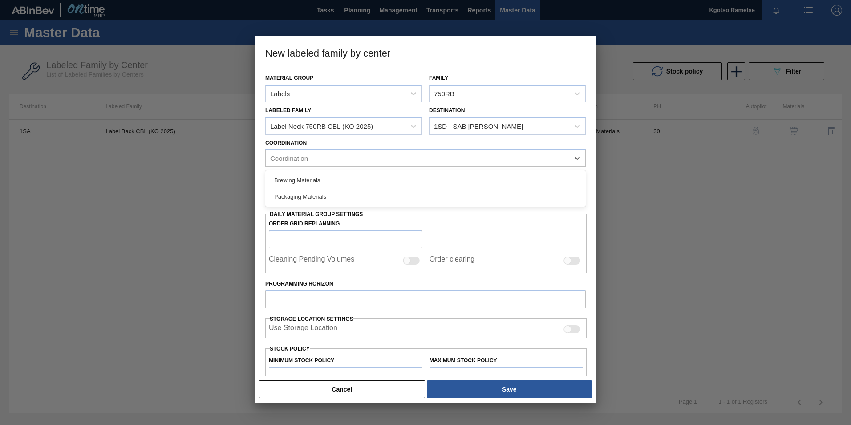
click at [358, 199] on div "Packaging Materials" at bounding box center [425, 196] width 321 height 16
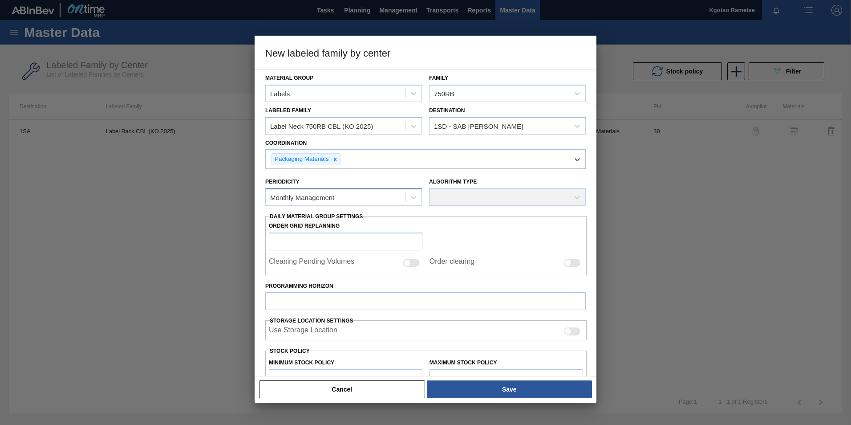
click at [353, 203] on div "Monthly Management" at bounding box center [335, 197] width 139 height 13
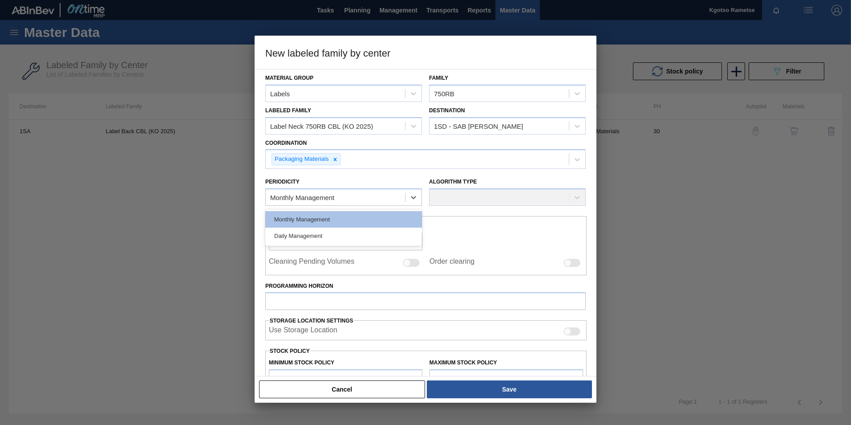
click at [340, 220] on div "Monthly Management" at bounding box center [343, 219] width 157 height 16
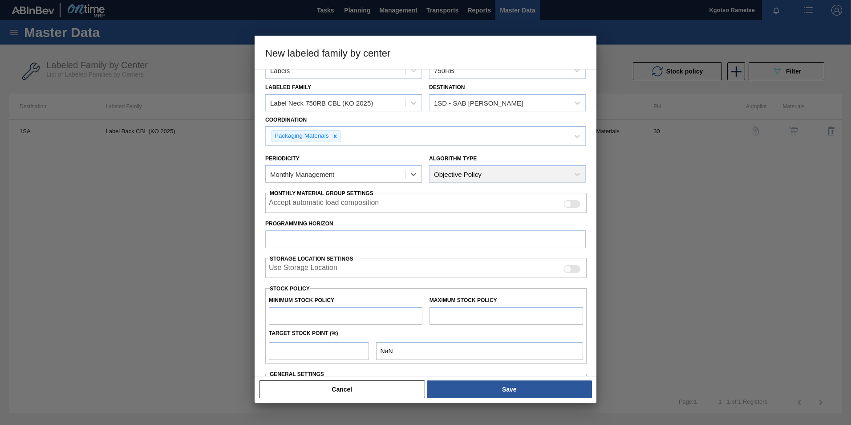
scroll to position [45, 0]
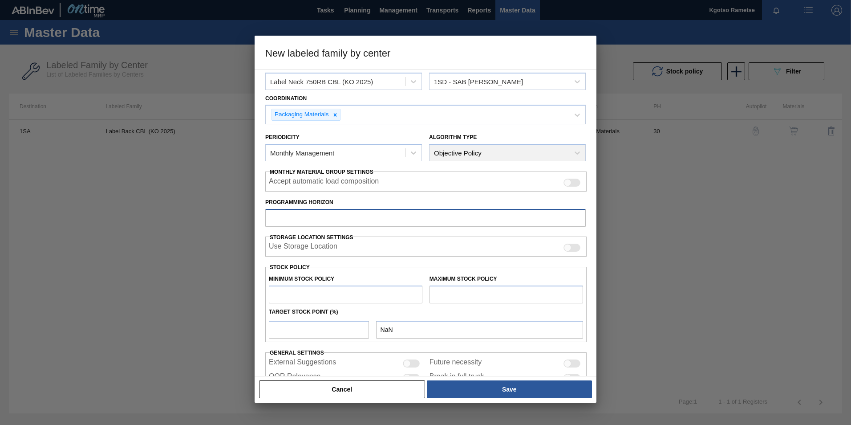
click at [319, 222] on input "Programming Horizon" at bounding box center [425, 218] width 321 height 18
type input "30"
click at [310, 264] on input "text" at bounding box center [346, 294] width 154 height 18
type input "1"
type input "1.000"
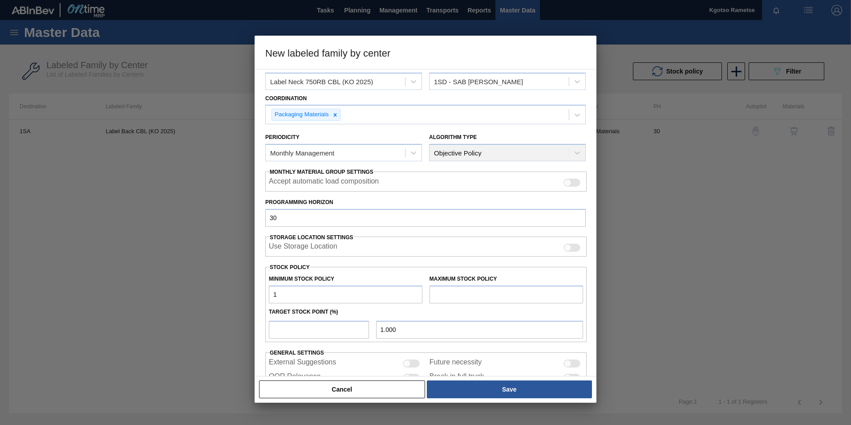
type input "10"
type input "10.000"
type input "100"
type input "100.000"
type input "1,000"
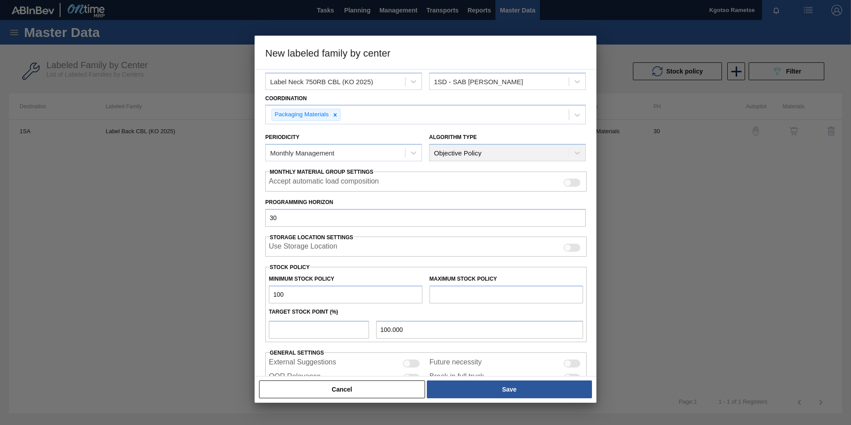
type input "1,000.000"
type input "10,000"
type input "10,000.000"
type input "100,000"
type input "100,000.000"
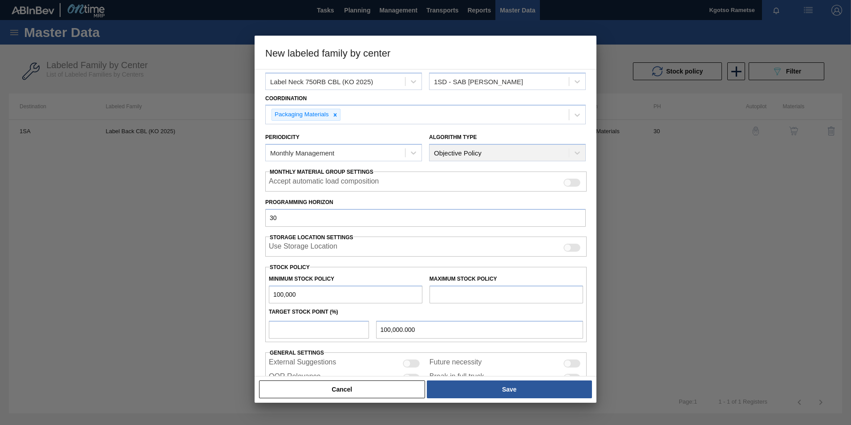
type input "1,000,000"
type input "1,000,000.000"
type input "1,000,000"
click at [458, 264] on input "text" at bounding box center [507, 294] width 154 height 18
type input "2,000,000"
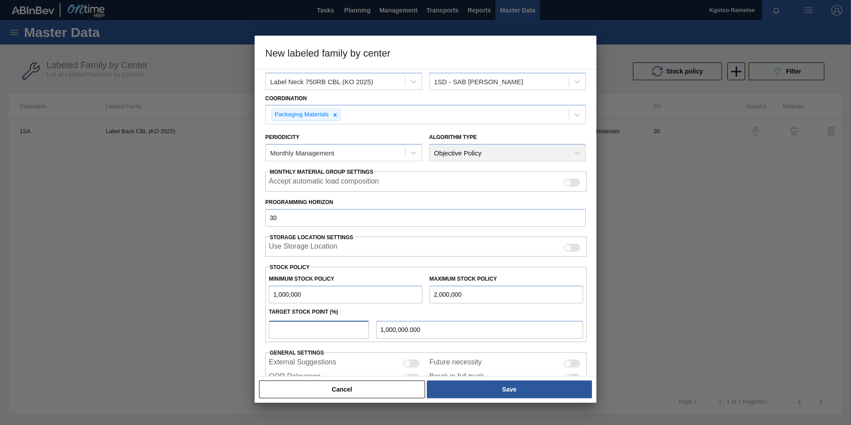
click at [339, 264] on input "number" at bounding box center [319, 330] width 100 height 18
type input "1"
type input "1,010,000.000"
type input "10"
type input "1,100,000.000"
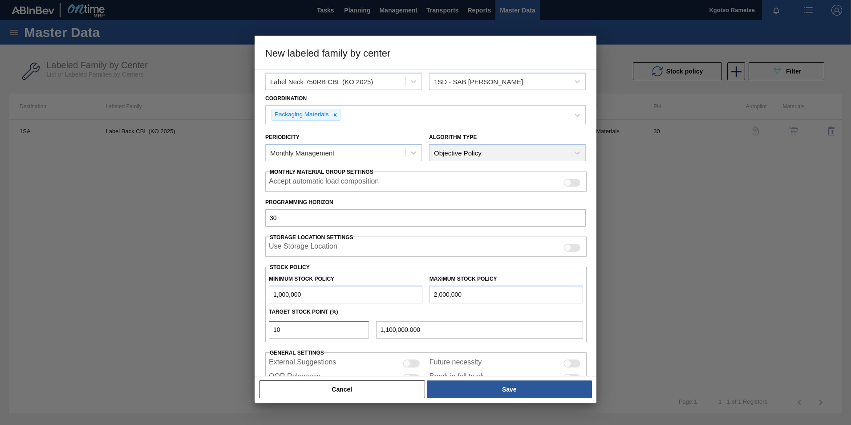
type input "100"
type input "2,000,000.000"
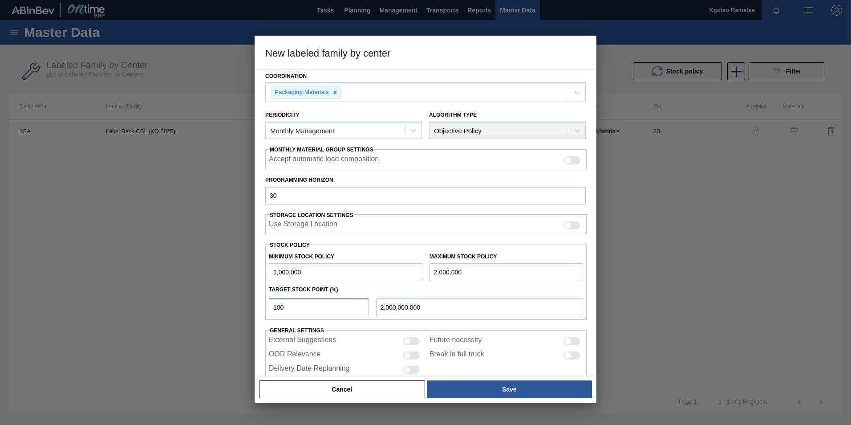
scroll to position [88, 0]
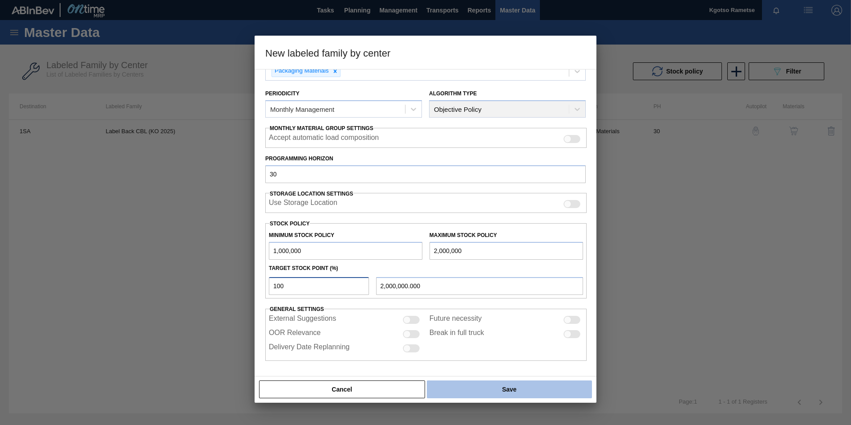
type input "100"
click at [473, 264] on button "Save" at bounding box center [509, 389] width 165 height 18
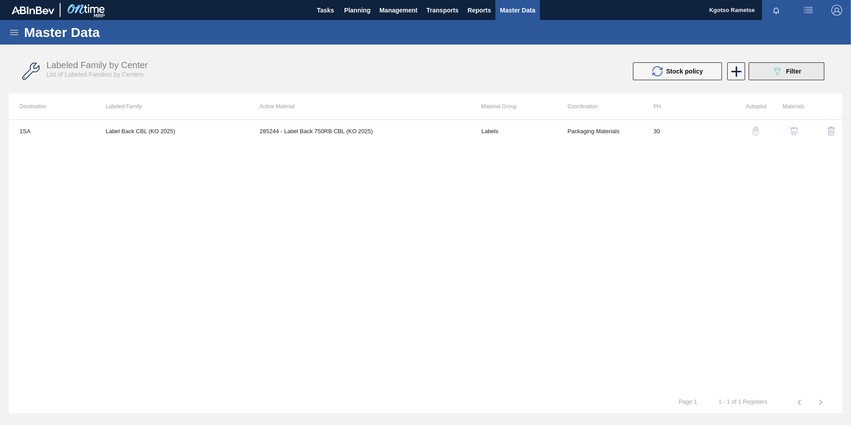
click at [566, 78] on button "089F7B8B-B2A5-4AFE-B5C0-19BA573D28AC Filter" at bounding box center [787, 71] width 76 height 18
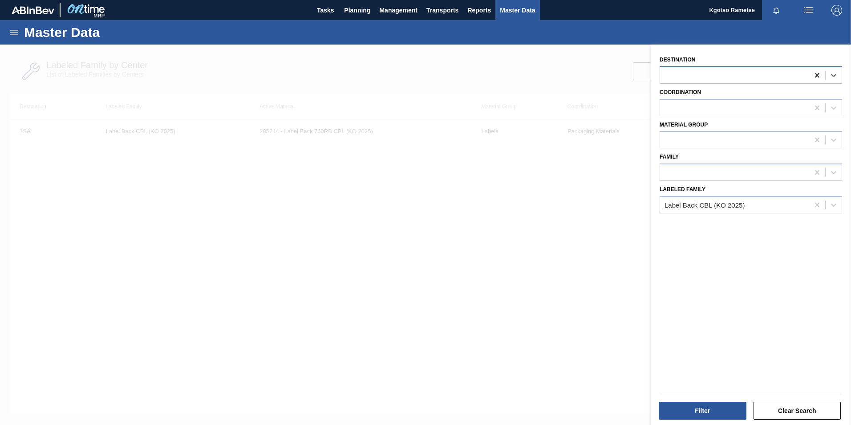
click at [566, 78] on icon at bounding box center [817, 75] width 9 height 9
click at [566, 264] on button "Filter" at bounding box center [703, 411] width 88 height 18
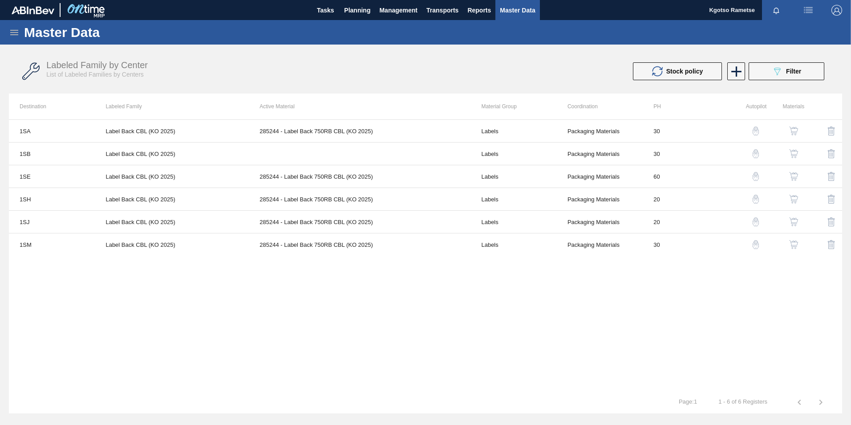
click at [566, 154] on img "button" at bounding box center [793, 153] width 9 height 9
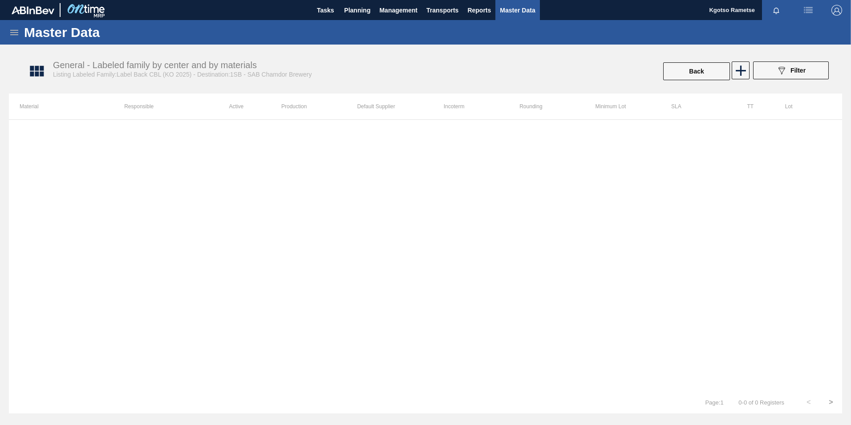
click at [12, 34] on icon at bounding box center [14, 32] width 8 height 5
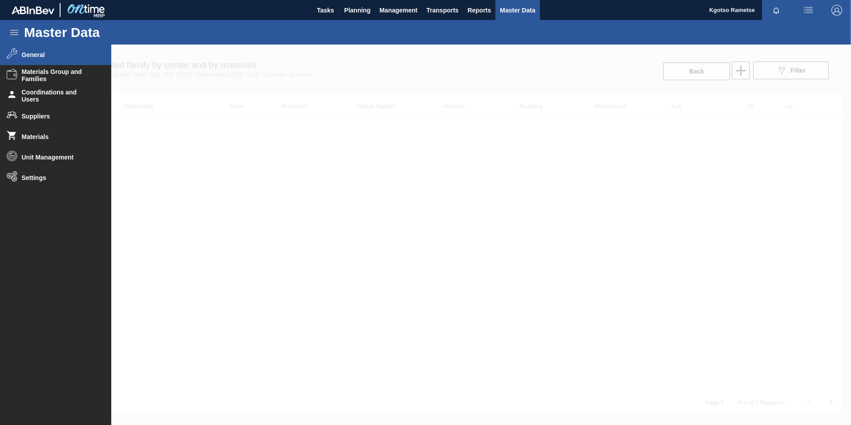
click at [37, 55] on span "General" at bounding box center [58, 54] width 73 height 7
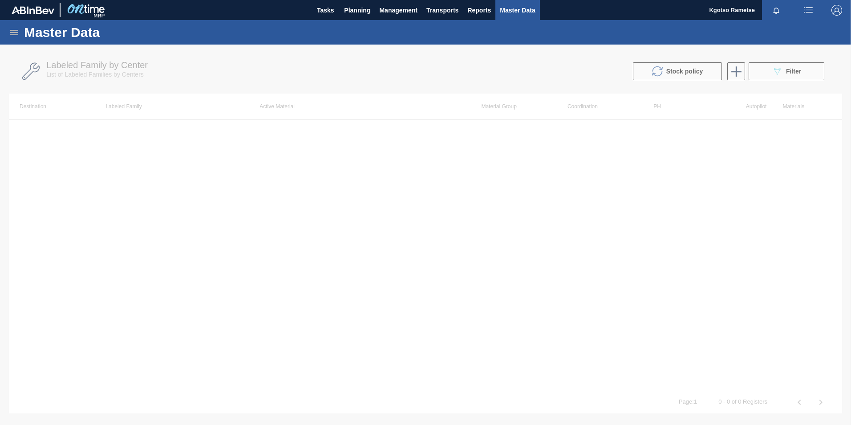
click at [566, 72] on div at bounding box center [425, 235] width 851 height 380
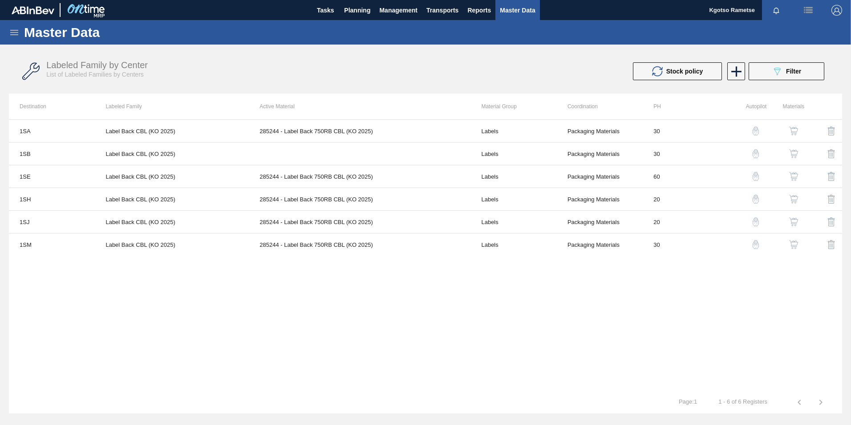
click at [566, 72] on icon at bounding box center [736, 71] width 10 height 10
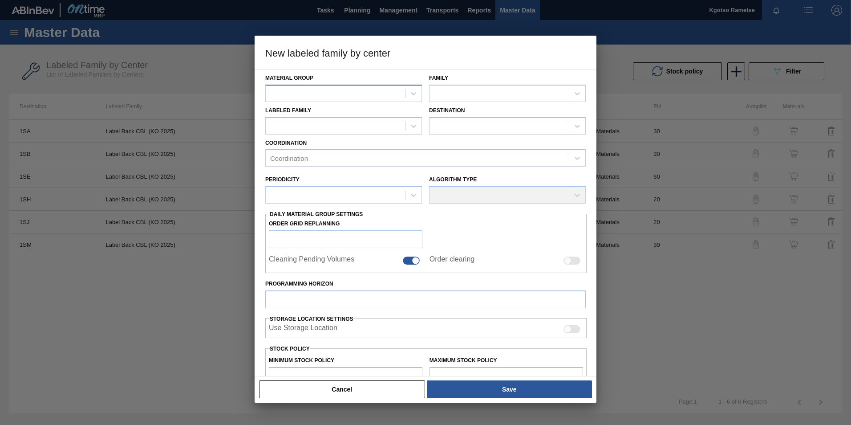
click at [338, 94] on div at bounding box center [335, 93] width 139 height 13
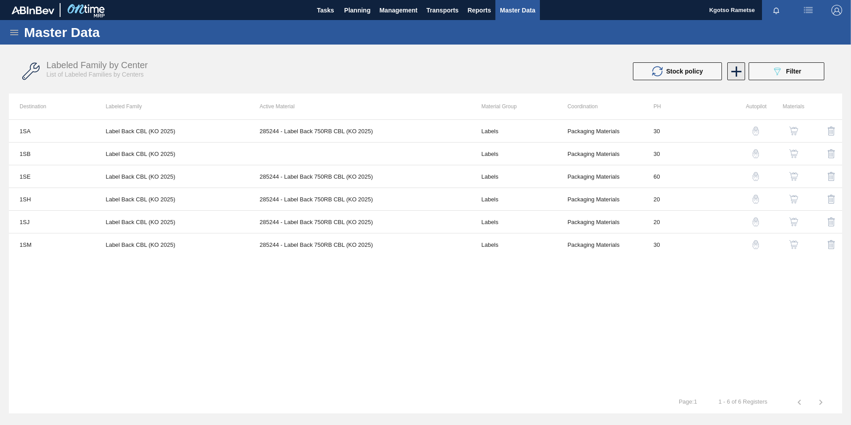
click at [740, 68] on icon at bounding box center [736, 71] width 17 height 17
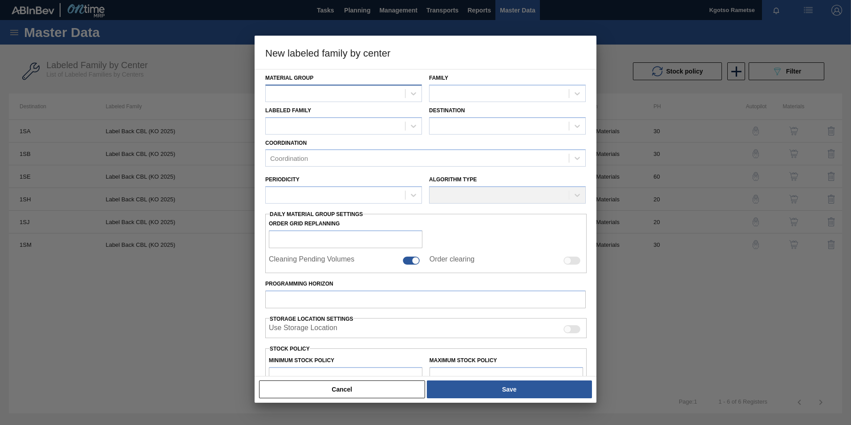
click at [318, 94] on div at bounding box center [335, 93] width 139 height 13
type Group "lab"
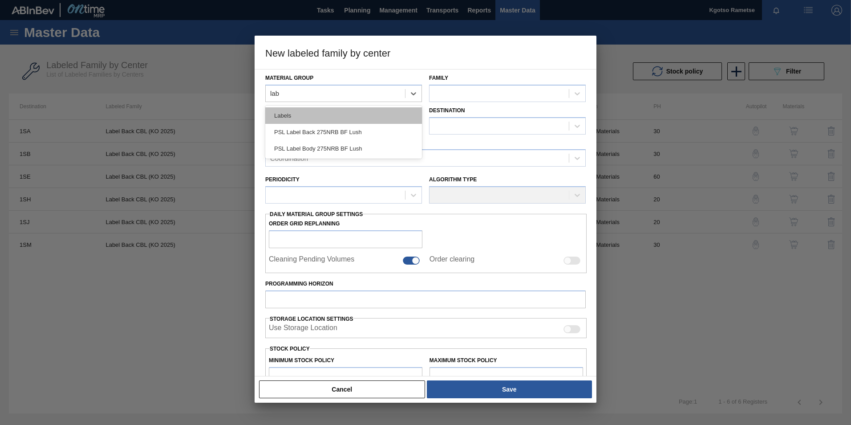
click at [313, 109] on div "Labels" at bounding box center [343, 115] width 157 height 16
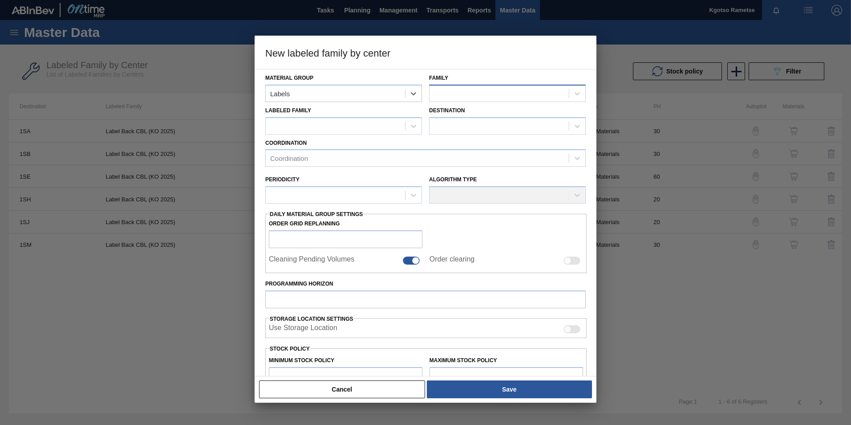
click at [439, 92] on div at bounding box center [499, 93] width 139 height 13
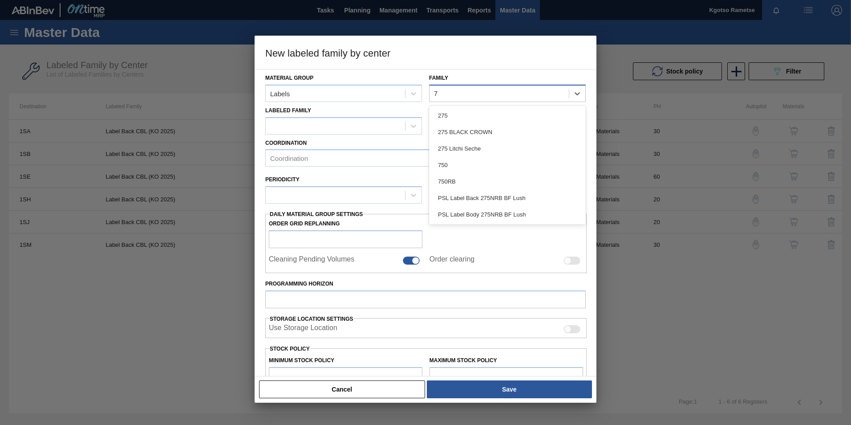
type input "75"
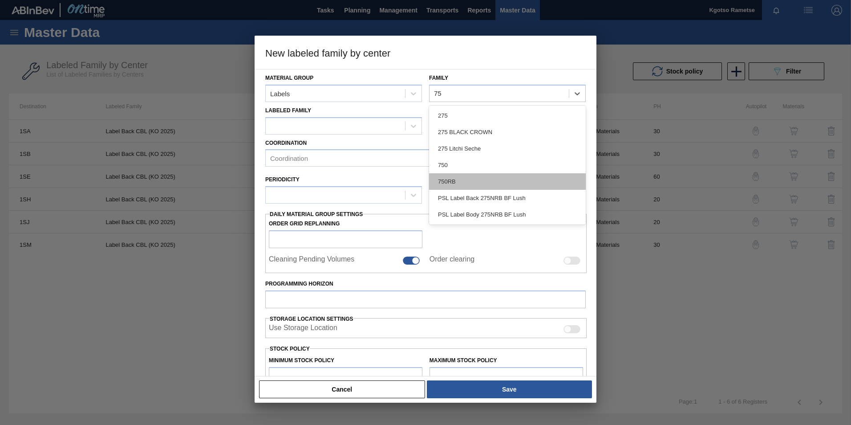
click at [464, 185] on div "750RB" at bounding box center [507, 181] width 157 height 16
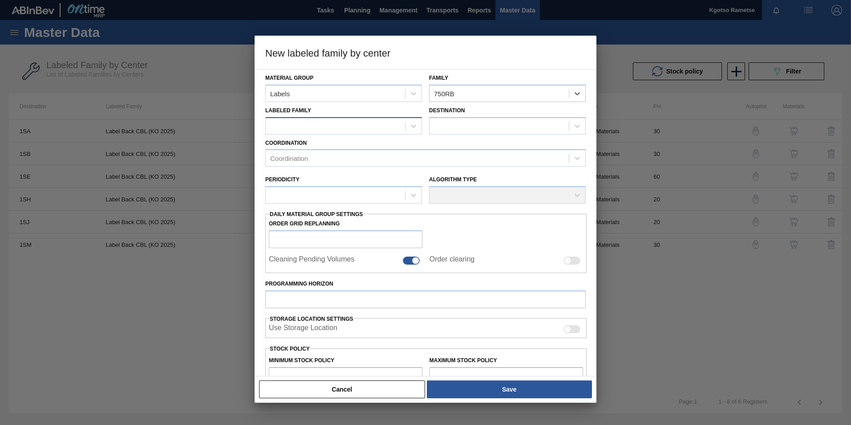
click at [314, 128] on div at bounding box center [335, 125] width 139 height 13
click at [289, 122] on div at bounding box center [335, 125] width 139 height 13
paste Family "Label Back CBL (KO 2025)"
type Family "Label Back CBL (KO 2025)"
click at [370, 148] on div "Label Back CBL (KO 2025)" at bounding box center [343, 148] width 157 height 16
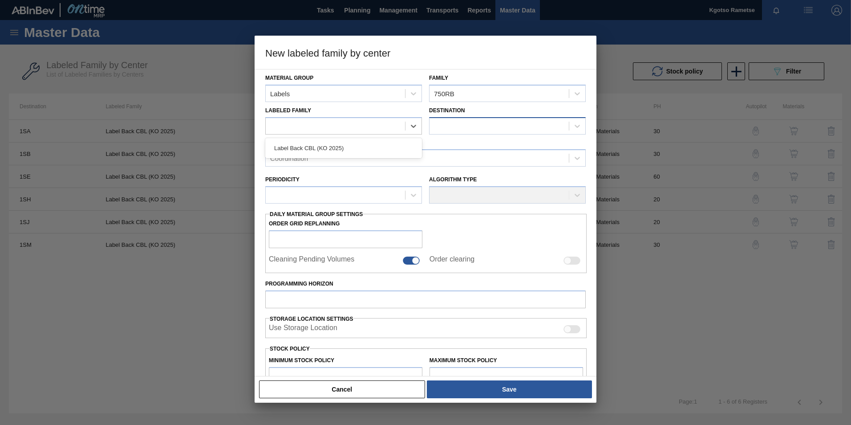
checkbox input "false"
click at [470, 123] on div at bounding box center [499, 125] width 139 height 13
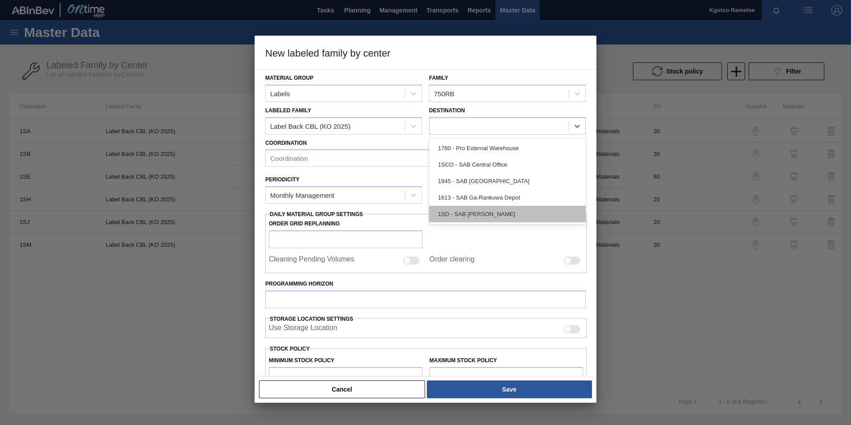
click at [473, 207] on div "1SD - SAB Rosslyn Brewery" at bounding box center [507, 214] width 157 height 16
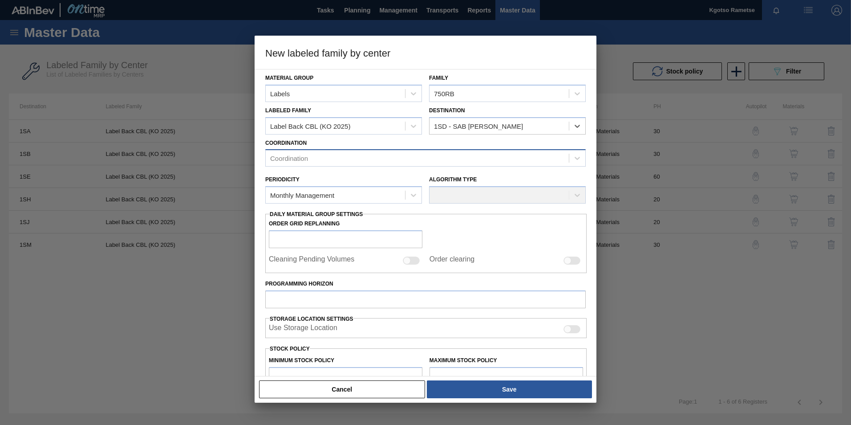
click at [381, 154] on div "Coordination" at bounding box center [417, 158] width 303 height 13
click at [356, 198] on div "Packaging Materials" at bounding box center [425, 196] width 321 height 16
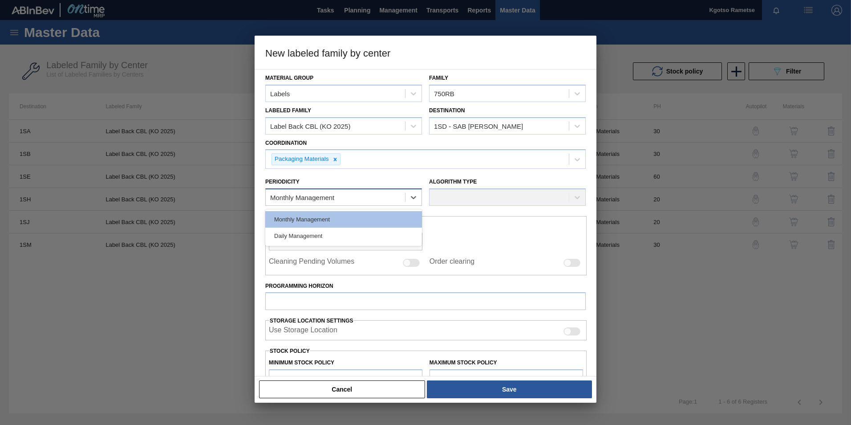
click at [336, 192] on div "Monthly Management" at bounding box center [335, 197] width 139 height 13
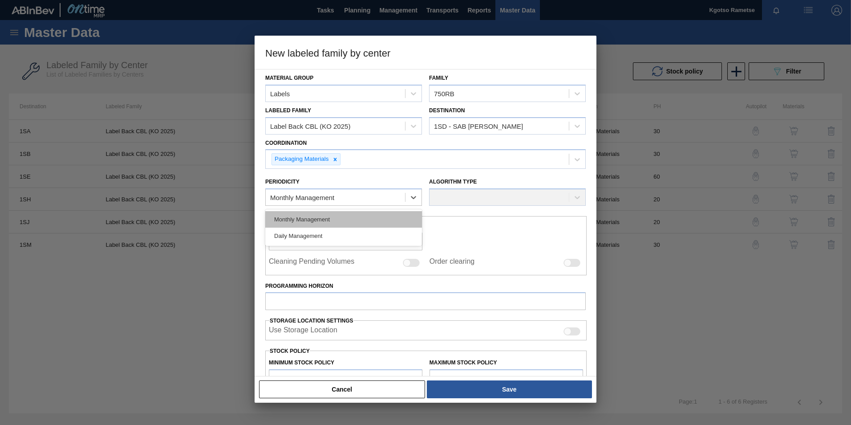
click at [314, 221] on div "Monthly Management" at bounding box center [343, 219] width 157 height 16
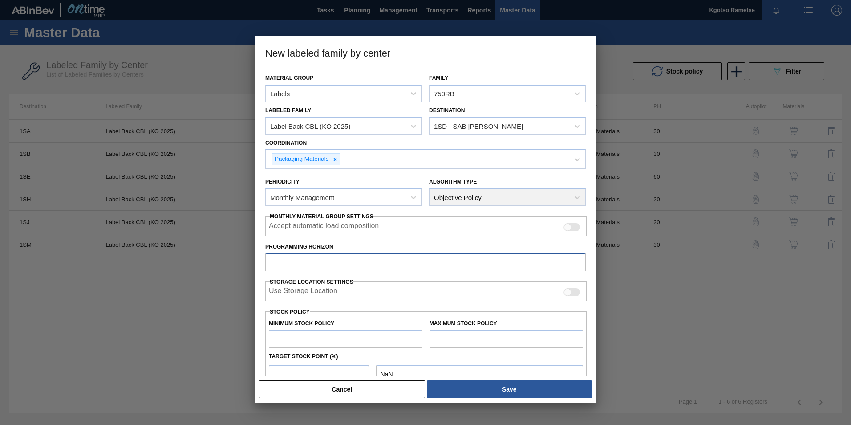
click at [299, 259] on input "Programming Horizon" at bounding box center [425, 262] width 321 height 18
type input "20"
click at [312, 335] on input "text" at bounding box center [346, 339] width 154 height 18
type input "1"
type input "1.000"
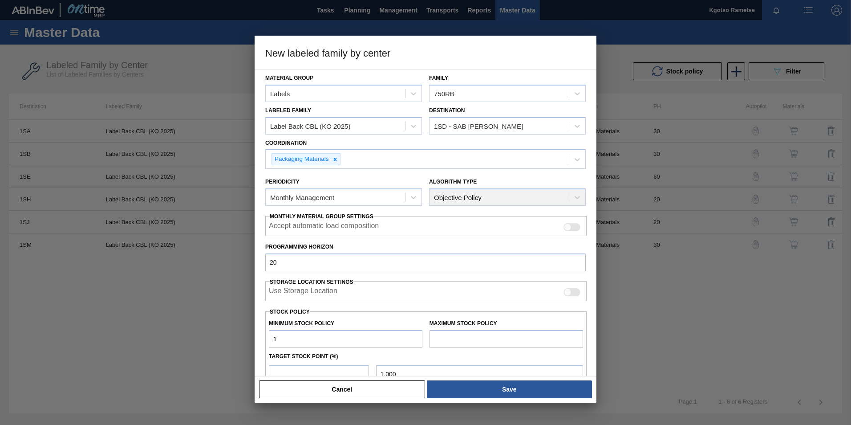
type input "10"
type input "10.000"
type input "100"
type input "100.000"
type input "1,000"
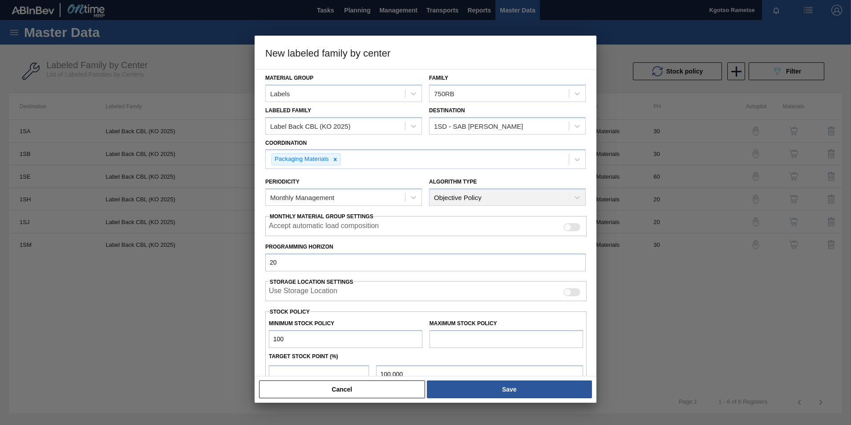
type input "1,000.000"
type input "10,000"
type input "10,000.000"
type input "100,000"
type input "100,000.000"
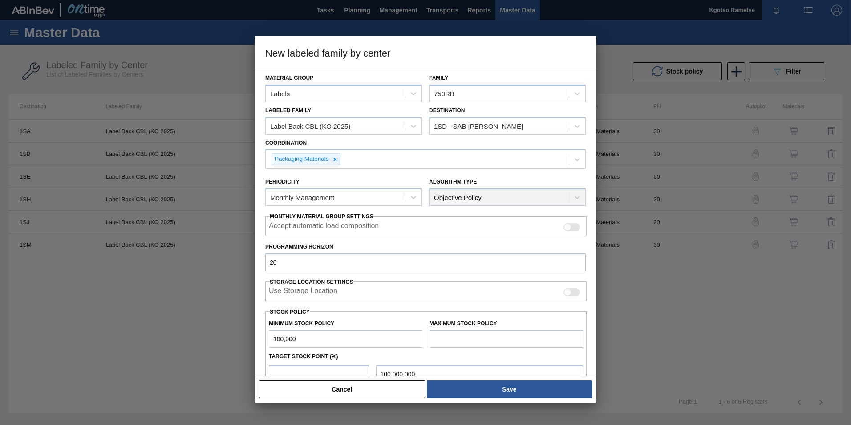
type input "1,000,000"
type input "1,000,000.000"
type input "1,000,000"
click at [430, 334] on input "text" at bounding box center [507, 339] width 154 height 18
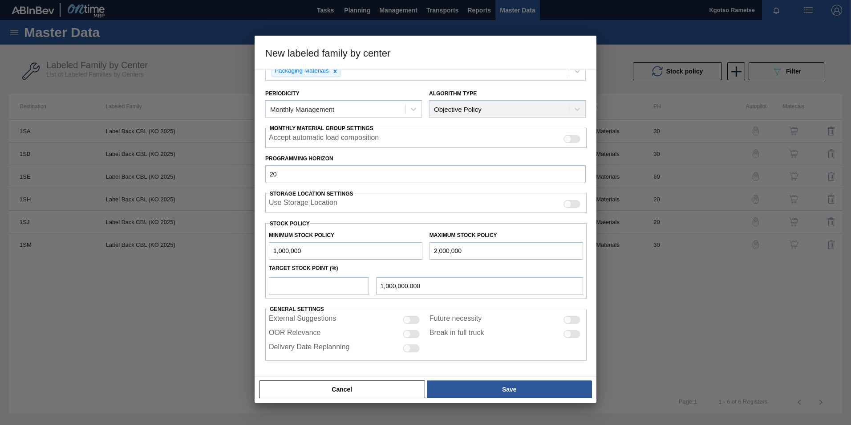
type input "2,000,000"
click at [334, 287] on input "number" at bounding box center [319, 286] width 100 height 18
type input "1"
type input "1,010,000.000"
type input "10"
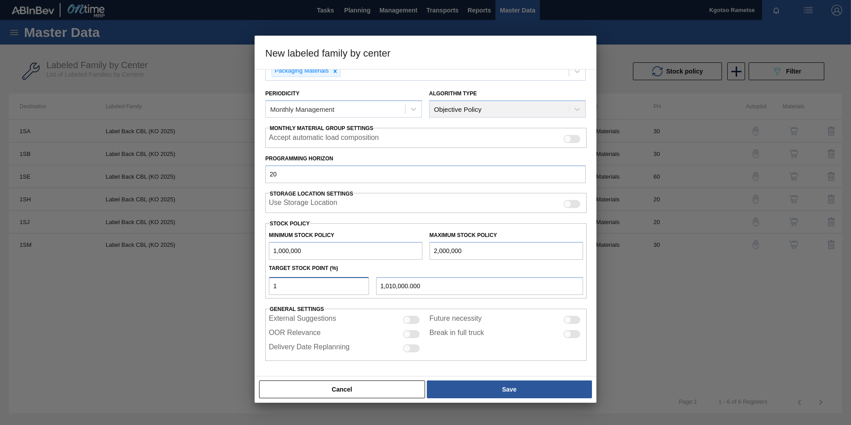
type input "1,100,000.000"
type input "100"
type input "2,000,000.000"
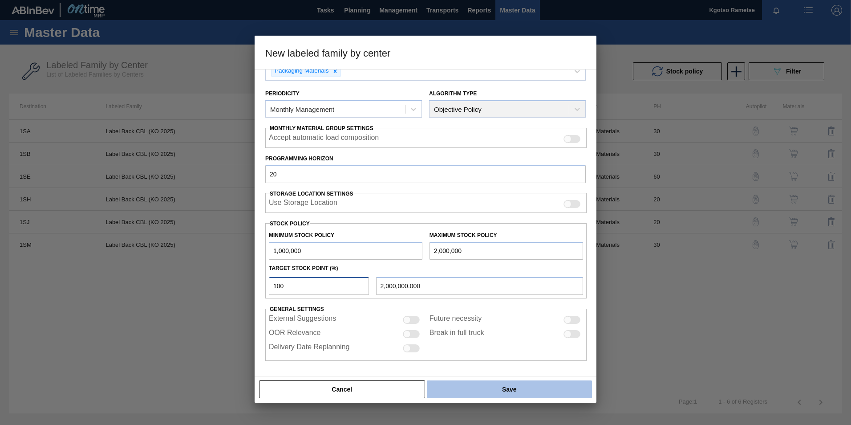
type input "100"
click at [499, 387] on button "Save" at bounding box center [509, 389] width 165 height 18
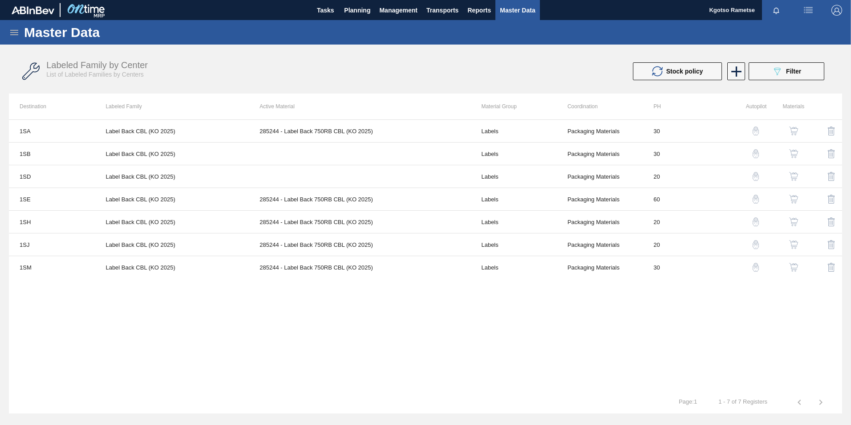
click at [793, 176] on img "button" at bounding box center [793, 176] width 9 height 9
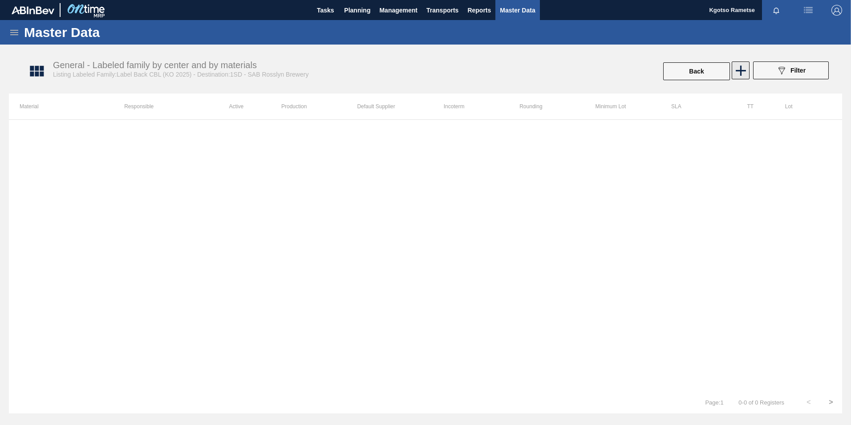
click at [743, 71] on icon at bounding box center [741, 70] width 10 height 10
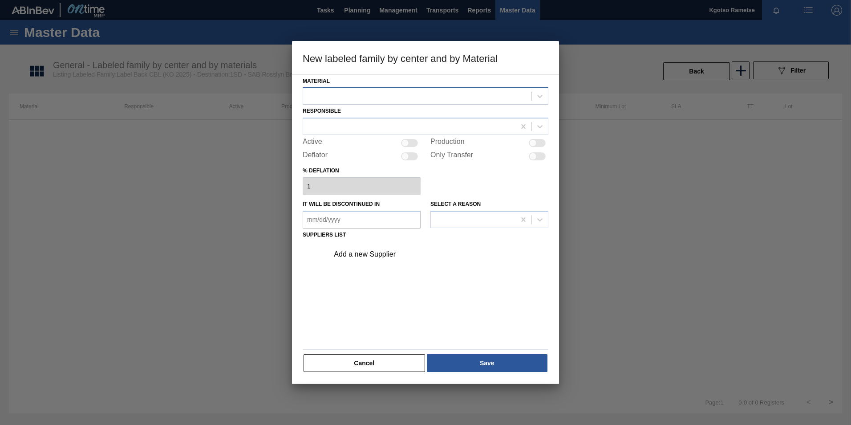
click at [402, 98] on div at bounding box center [417, 96] width 228 height 13
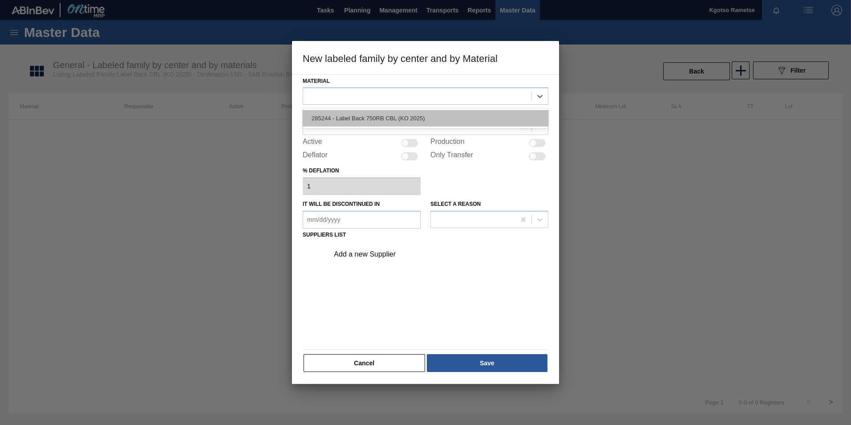
click at [393, 119] on div "285244 - Label Back 750RB CBL (KO 2025)" at bounding box center [426, 118] width 246 height 16
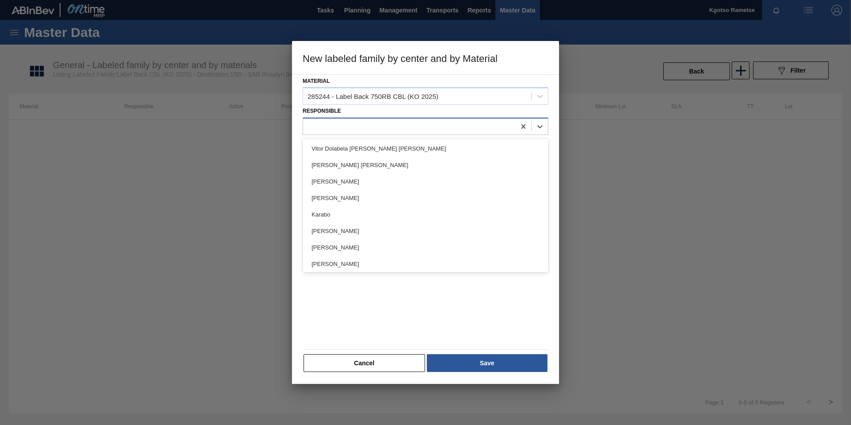
click at [383, 123] on div at bounding box center [409, 126] width 212 height 13
type input "kgot"
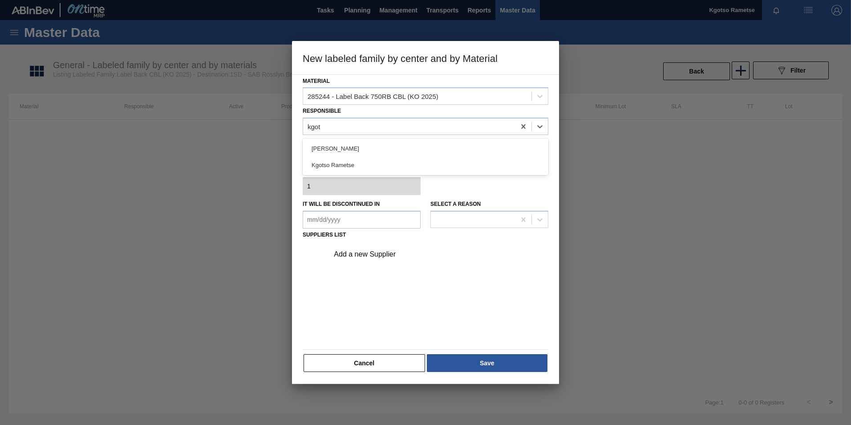
click at [382, 158] on div "Kgotso Rametse" at bounding box center [426, 165] width 246 height 16
click at [406, 141] on div at bounding box center [406, 143] width 8 height 8
checkbox input "true"
click at [371, 256] on div "Add a new Supplier" at bounding box center [421, 254] width 175 height 8
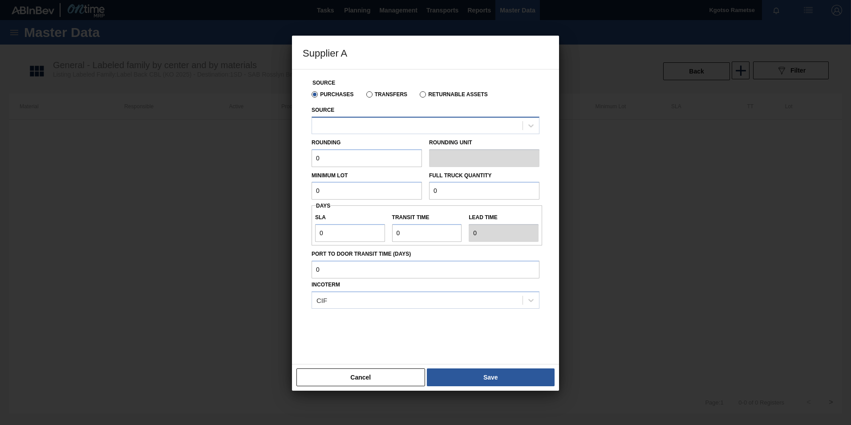
click at [336, 126] on div at bounding box center [417, 125] width 211 height 13
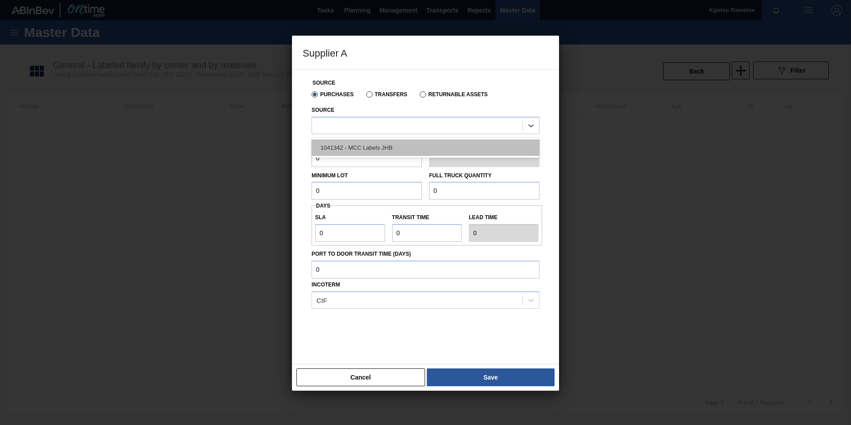
click at [333, 144] on div "1041342 - MCC Labels JHB" at bounding box center [426, 147] width 228 height 16
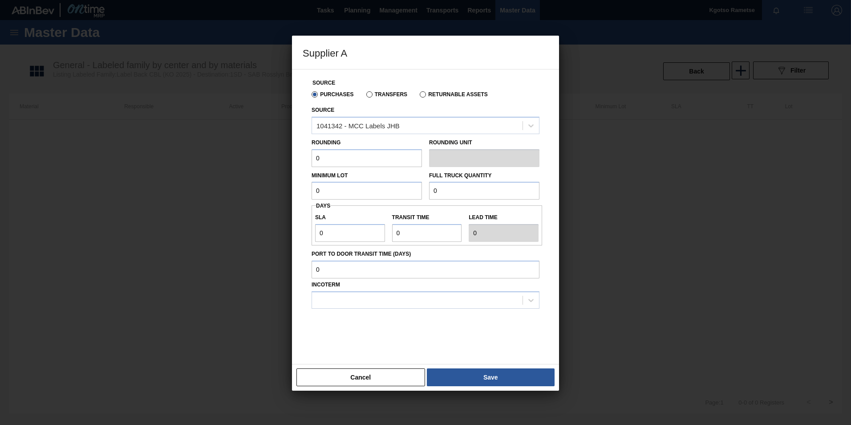
drag, startPoint x: 325, startPoint y: 159, endPoint x: 290, endPoint y: 158, distance: 35.2
click at [285, 159] on div "Supplier A Source Purchases Transfers Returnable Assets Source 1041342 - MCC La…" at bounding box center [425, 212] width 851 height 425
type input "1"
drag, startPoint x: 320, startPoint y: 195, endPoint x: 288, endPoint y: 199, distance: 32.3
click at [289, 199] on div "Supplier A Source Purchases Transfers Returnable Assets Source 1041342 - MCC La…" at bounding box center [425, 212] width 851 height 425
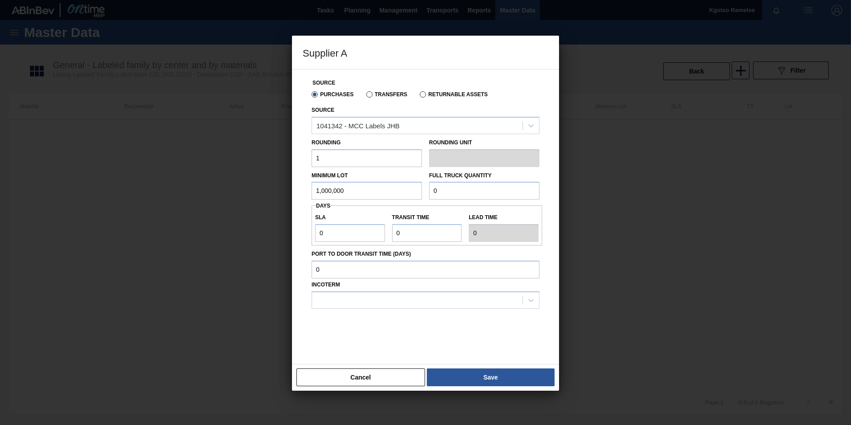
drag, startPoint x: 350, startPoint y: 187, endPoint x: 298, endPoint y: 184, distance: 52.6
click at [303, 187] on div "Source Purchases Transfers Returnable Assets Source 1041342 - MCC Labels JHB Ro…" at bounding box center [426, 211] width 246 height 284
type input "1,000,000"
drag, startPoint x: 447, startPoint y: 193, endPoint x: 410, endPoint y: 192, distance: 37.0
click at [414, 192] on div "Minimum Lot 1,000,000 Full Truck Quantity 0" at bounding box center [425, 183] width 235 height 33
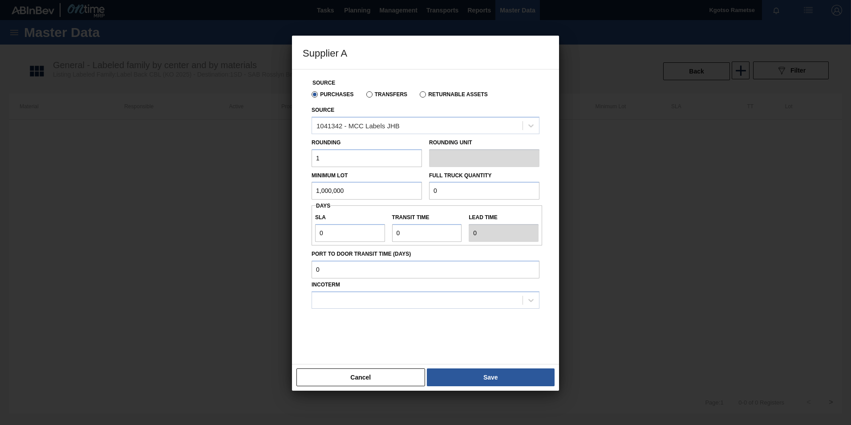
paste input "1,000,00"
type input "1,000,000"
drag, startPoint x: 341, startPoint y: 233, endPoint x: 296, endPoint y: 233, distance: 45.4
click at [305, 233] on div "Source Purchases Transfers Returnable Assets Source 1041342 - MCC Labels JHB Ro…" at bounding box center [426, 211] width 246 height 284
type input "1"
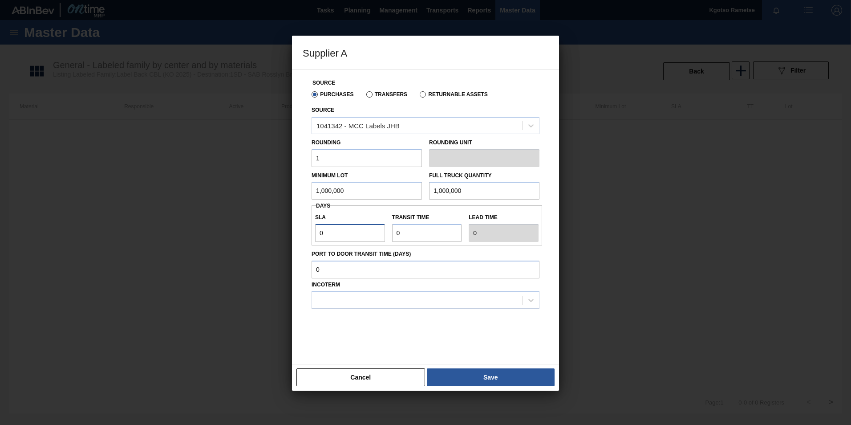
type input "1"
drag, startPoint x: 386, startPoint y: 229, endPoint x: 361, endPoint y: 228, distance: 25.0
click at [362, 229] on div "SLA 1 Transit time Lead time 1" at bounding box center [427, 225] width 231 height 33
type input "1"
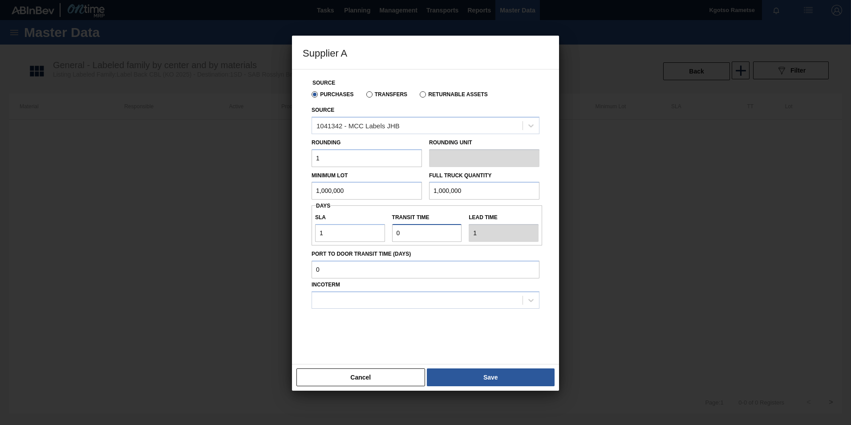
type input "2"
type input "1"
click at [355, 302] on div at bounding box center [417, 299] width 211 height 13
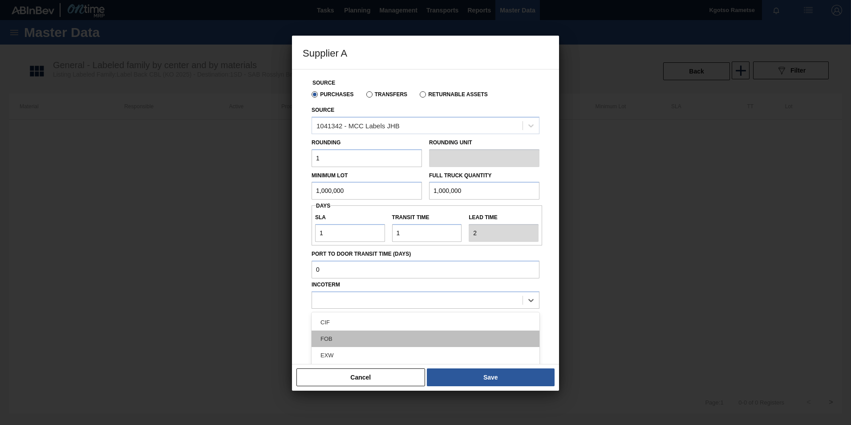
click at [354, 337] on div "FOB" at bounding box center [426, 338] width 228 height 16
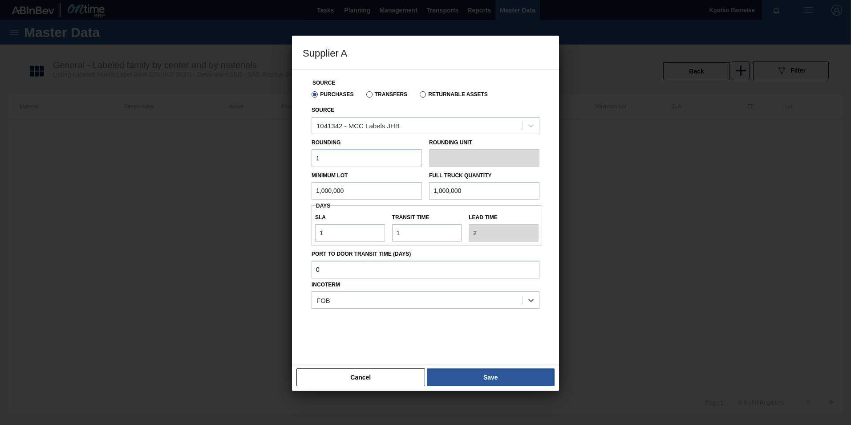
click at [487, 375] on button "Save" at bounding box center [491, 377] width 128 height 18
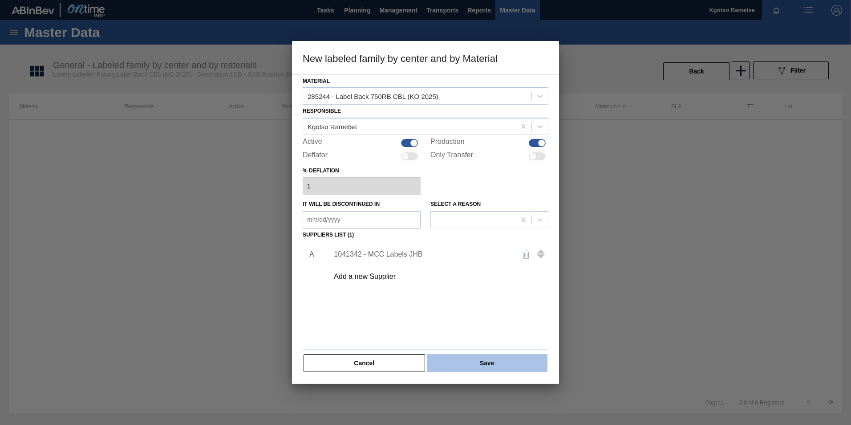
drag, startPoint x: 479, startPoint y: 351, endPoint x: 481, endPoint y: 362, distance: 11.7
click at [479, 353] on div "Material 285244 - Label Back 750RB CBL (KO 2025) Responsible Kgotso Rametse Act…" at bounding box center [426, 224] width 246 height 298
click at [481, 363] on button "Save" at bounding box center [487, 363] width 121 height 18
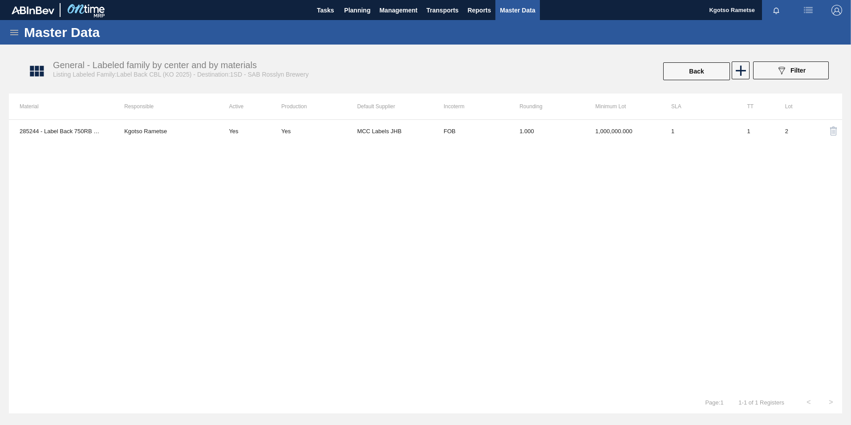
click at [15, 34] on icon at bounding box center [14, 32] width 11 height 11
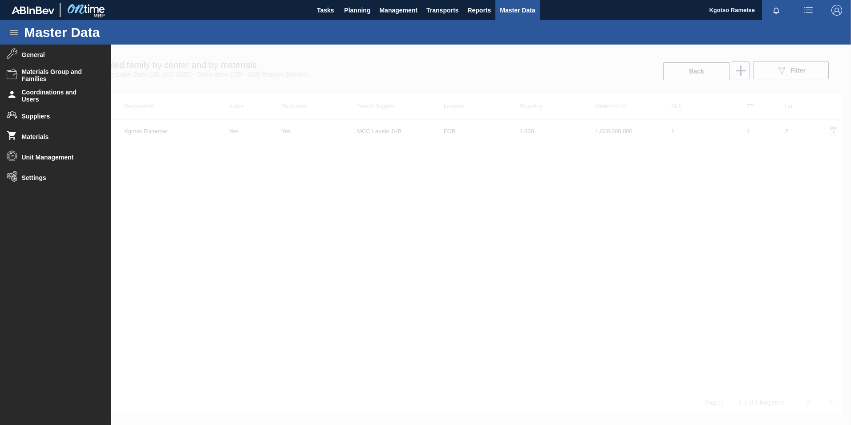
click at [696, 94] on div at bounding box center [425, 235] width 851 height 380
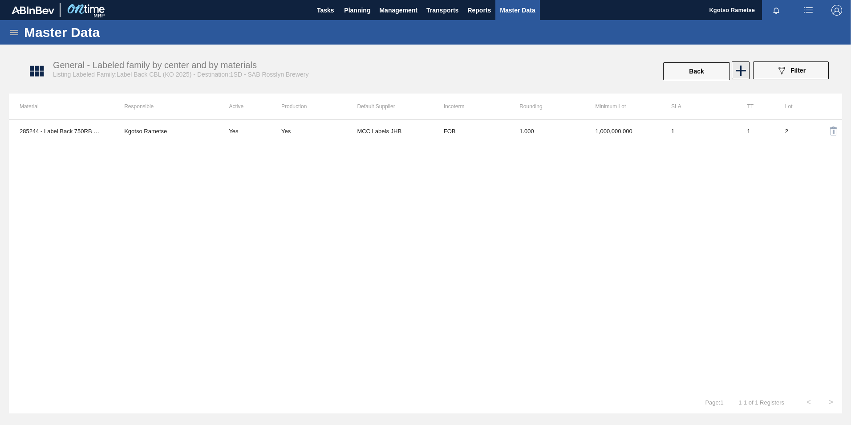
click at [738, 73] on icon at bounding box center [740, 70] width 17 height 17
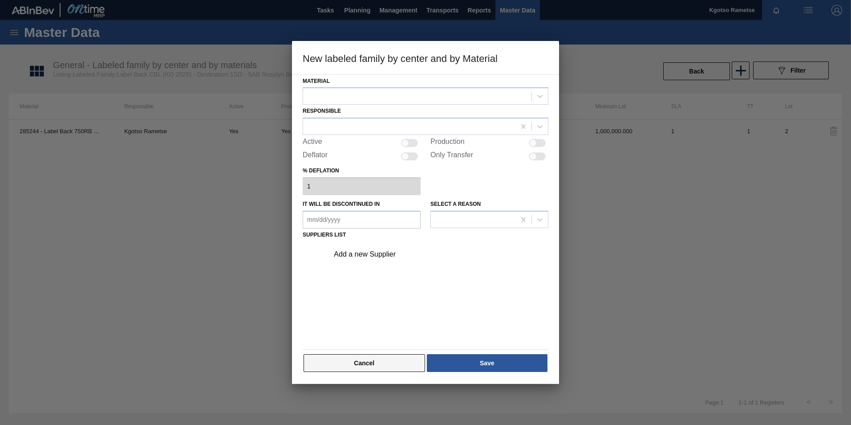
click at [401, 361] on button "Cancel" at bounding box center [365, 363] width 122 height 18
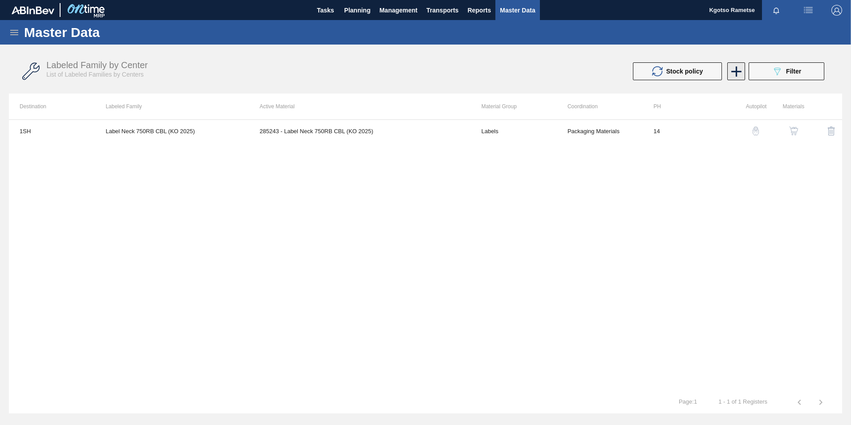
click at [732, 68] on icon at bounding box center [736, 71] width 17 height 17
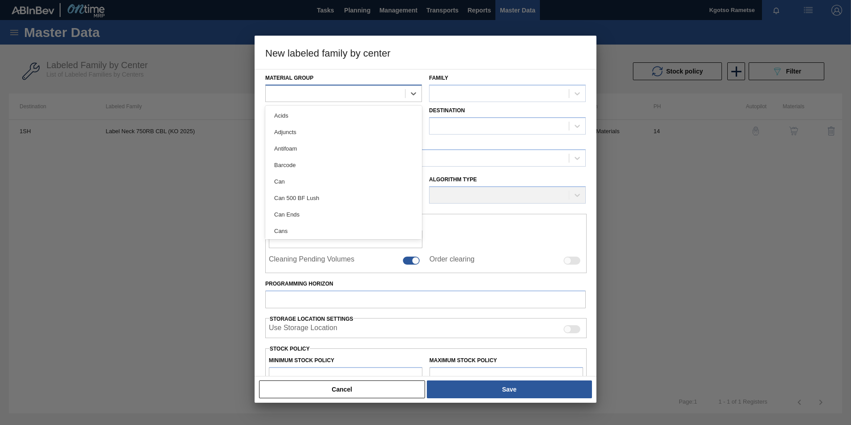
click at [275, 91] on div at bounding box center [335, 93] width 139 height 13
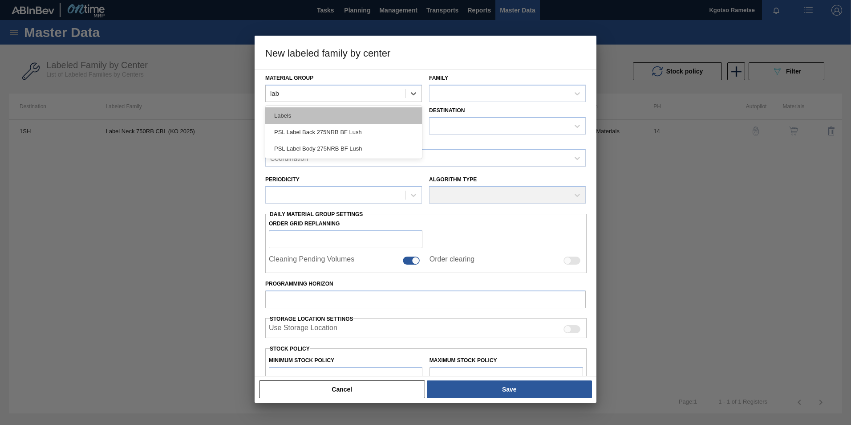
type Group "labe"
click at [289, 116] on div "Labels" at bounding box center [343, 115] width 157 height 16
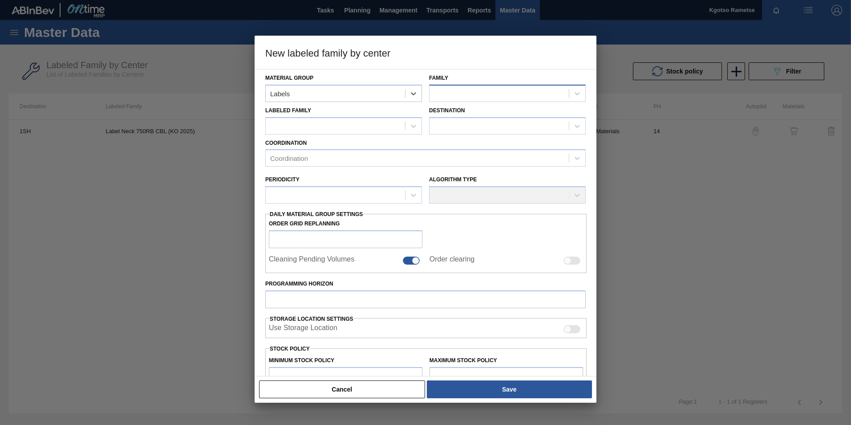
click at [474, 98] on div at bounding box center [499, 93] width 139 height 13
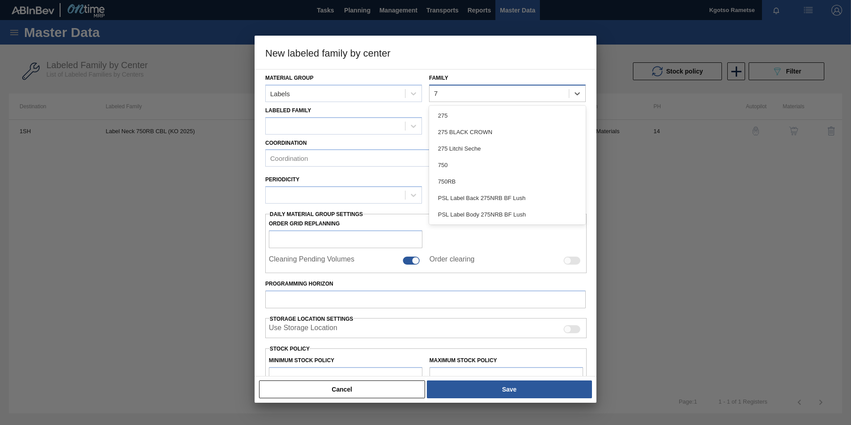
type input "75"
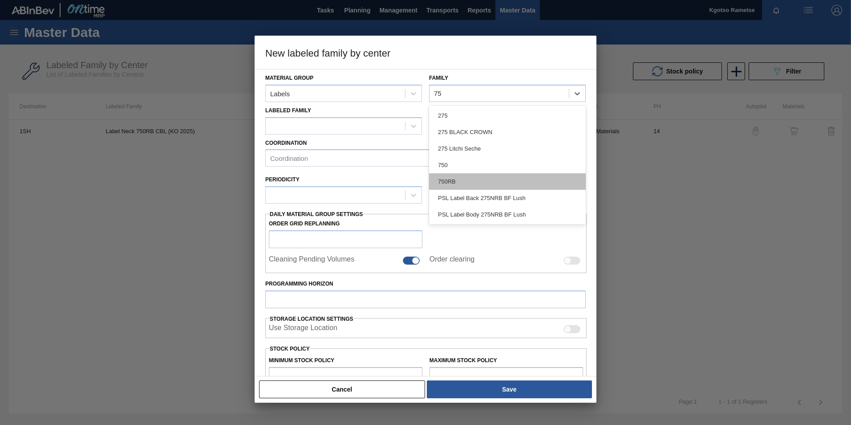
click at [471, 179] on div "750RB" at bounding box center [507, 181] width 157 height 16
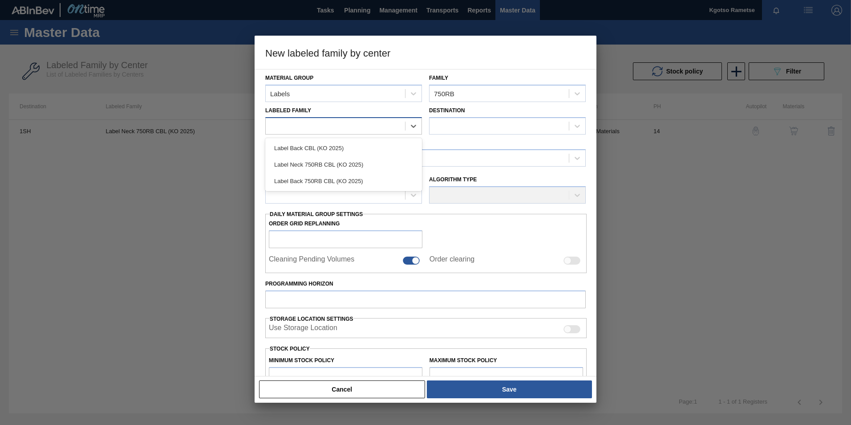
click at [364, 128] on div at bounding box center [335, 125] width 139 height 13
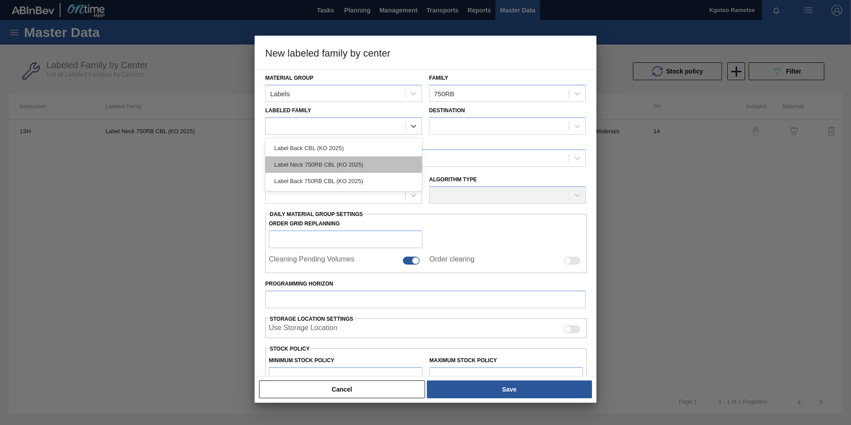
click at [349, 167] on div "Label Neck 750RB CBL (KO 2025)" at bounding box center [343, 164] width 157 height 16
checkbox input "false"
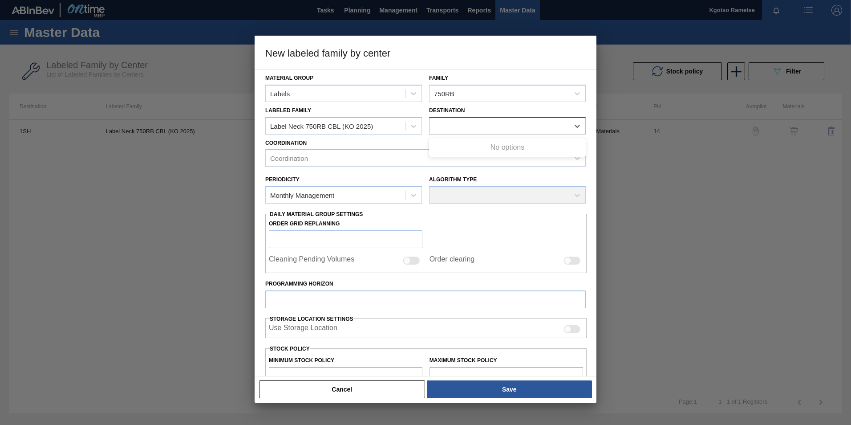
click at [443, 122] on div at bounding box center [499, 125] width 139 height 13
type input "1sd"
click at [375, 139] on div "Coordination Coordination" at bounding box center [425, 152] width 321 height 30
click at [492, 122] on div at bounding box center [499, 125] width 139 height 13
click at [390, 389] on button "Cancel" at bounding box center [342, 389] width 166 height 18
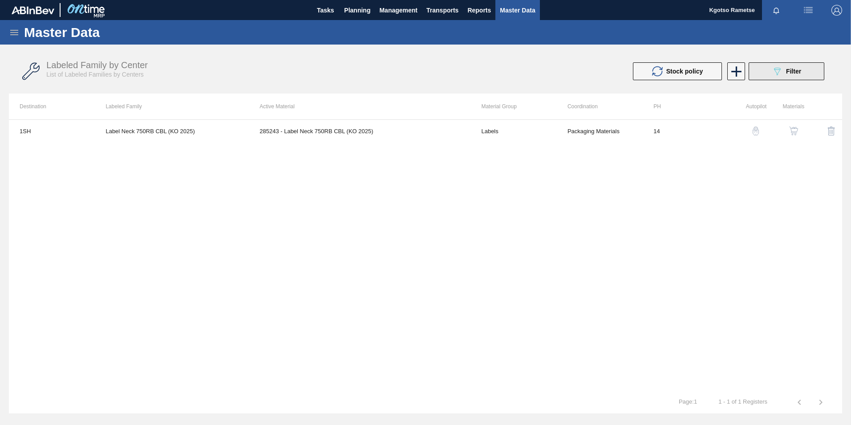
click at [764, 71] on button "089F7B8B-B2A5-4AFE-B5C0-19BA573D28AC Filter" at bounding box center [787, 71] width 76 height 18
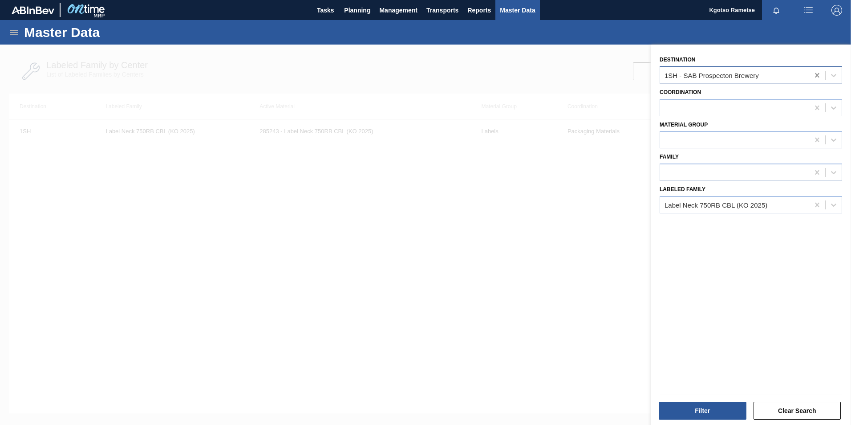
click at [816, 75] on icon at bounding box center [817, 75] width 4 height 4
click at [724, 409] on button "Filter" at bounding box center [703, 411] width 88 height 18
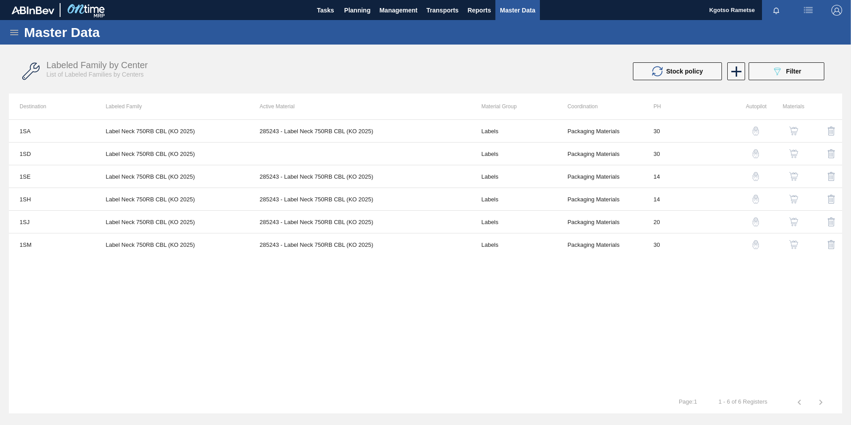
click at [793, 149] on img "button" at bounding box center [793, 153] width 9 height 9
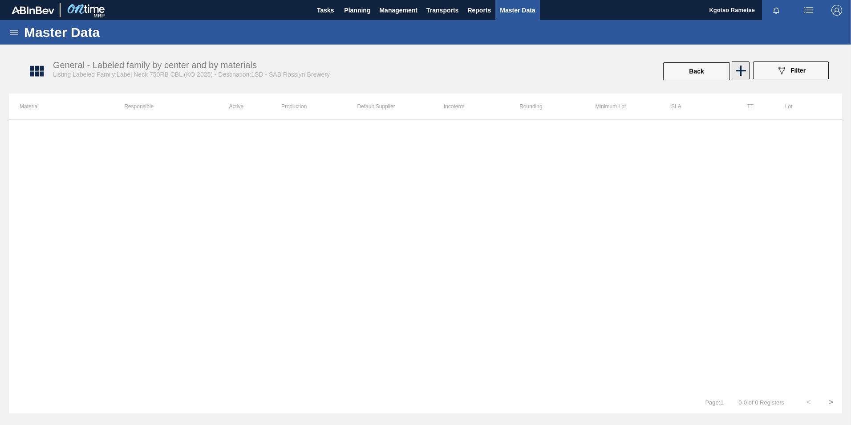
click at [742, 77] on icon at bounding box center [740, 70] width 17 height 17
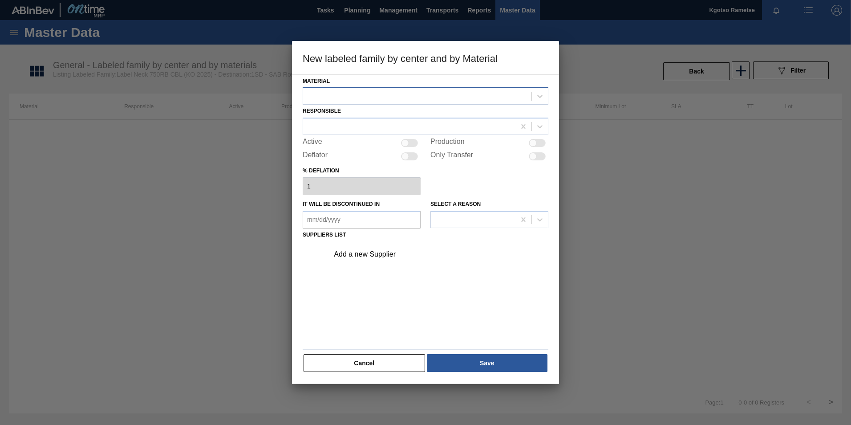
click at [430, 93] on div at bounding box center [417, 96] width 228 height 13
drag, startPoint x: 415, startPoint y: 114, endPoint x: 410, endPoint y: 122, distance: 9.2
click at [415, 115] on div "285243 - Label Neck 750RB CBL (KO 2025)" at bounding box center [426, 118] width 246 height 16
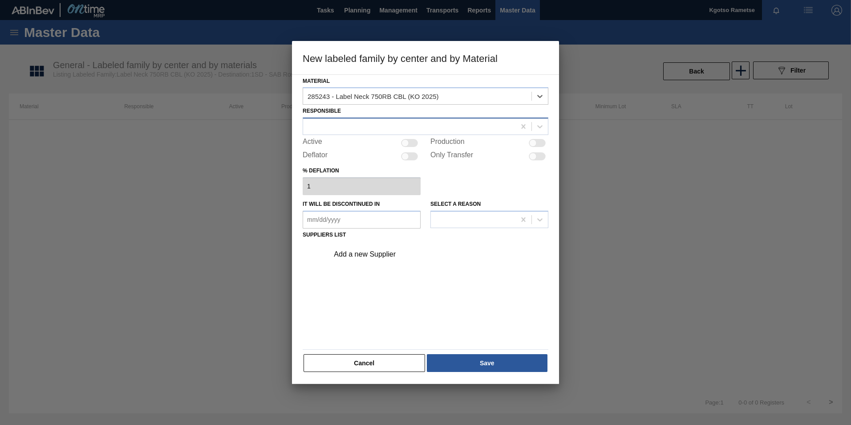
click at [409, 122] on div at bounding box center [409, 126] width 212 height 13
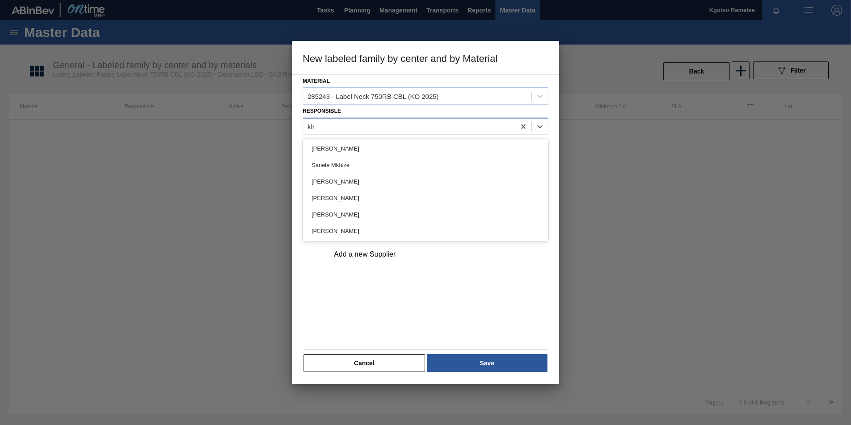
type input "k"
type input "kgo"
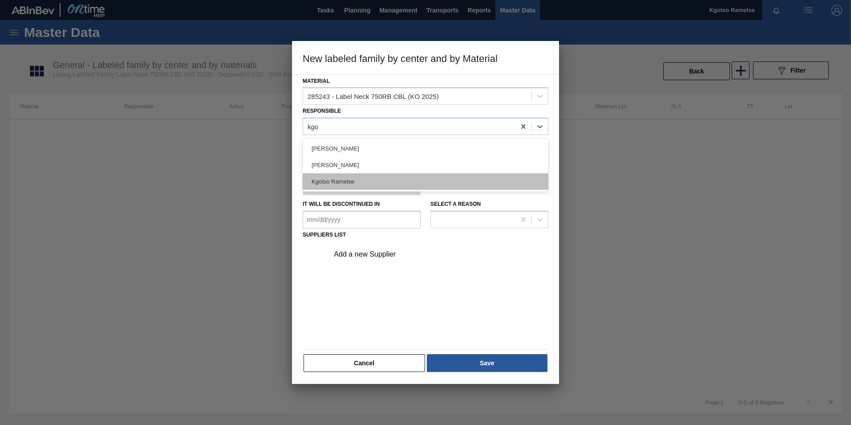
click at [341, 173] on div "Kgotso Rametse" at bounding box center [426, 181] width 246 height 16
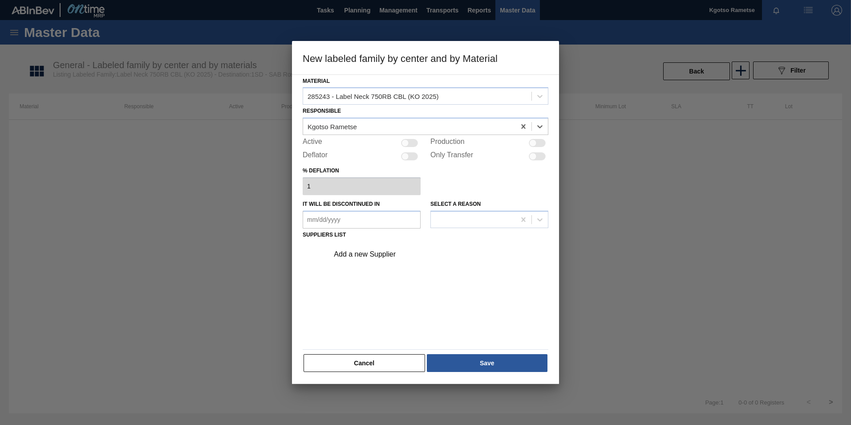
click at [414, 140] on div at bounding box center [409, 143] width 17 height 8
checkbox input "true"
click at [396, 253] on div "Add a new Supplier" at bounding box center [421, 254] width 175 height 8
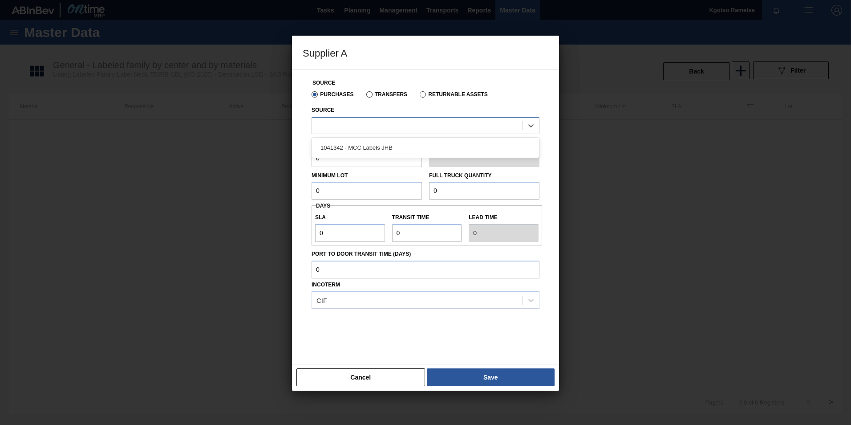
drag, startPoint x: 343, startPoint y: 129, endPoint x: 337, endPoint y: 154, distance: 26.4
click at [342, 129] on div at bounding box center [417, 125] width 211 height 13
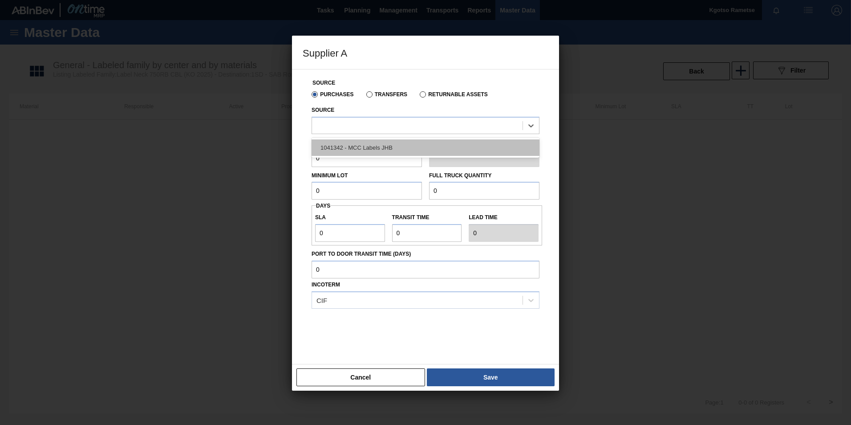
click at [333, 153] on div "1041342 - MCC Labels JHB" at bounding box center [426, 147] width 228 height 16
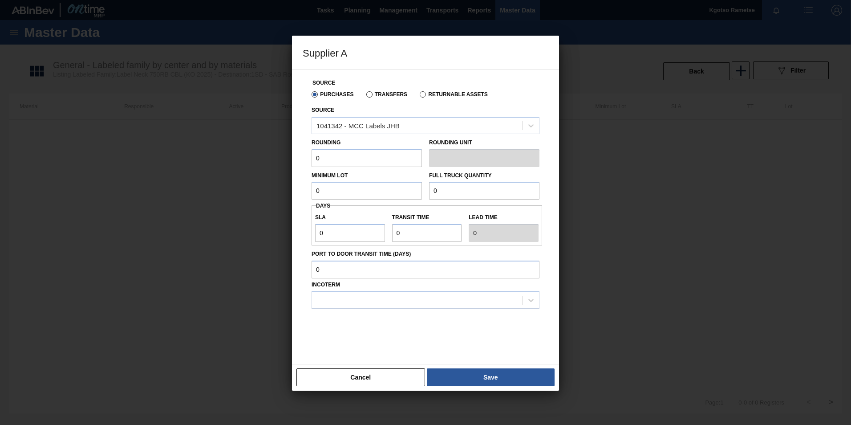
drag, startPoint x: 328, startPoint y: 158, endPoint x: 270, endPoint y: 159, distance: 57.4
click at [283, 159] on div "Supplier A Source Purchases Transfers Returnable Assets Source 1041342 - MCC La…" at bounding box center [425, 212] width 851 height 425
type input "1"
drag, startPoint x: 320, startPoint y: 191, endPoint x: 272, endPoint y: 194, distance: 48.6
click at [293, 193] on div "Source Purchases Transfers Returnable Assets Source 1041342 - MCC Labels JHB Ro…" at bounding box center [425, 216] width 267 height 295
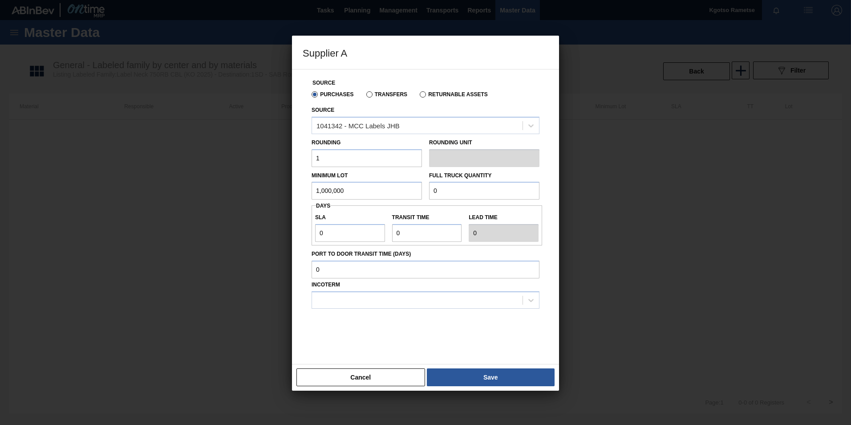
drag, startPoint x: 354, startPoint y: 187, endPoint x: 226, endPoint y: 192, distance: 128.8
click at [257, 192] on div "Supplier A Source Purchases Transfers Returnable Assets Source 1041342 - MCC La…" at bounding box center [425, 212] width 851 height 425
type input "1,000,000"
drag, startPoint x: 447, startPoint y: 188, endPoint x: 392, endPoint y: 188, distance: 55.2
click at [396, 188] on div "Minimum Lot 1,000,000 Full Truck Quantity 0" at bounding box center [425, 183] width 235 height 33
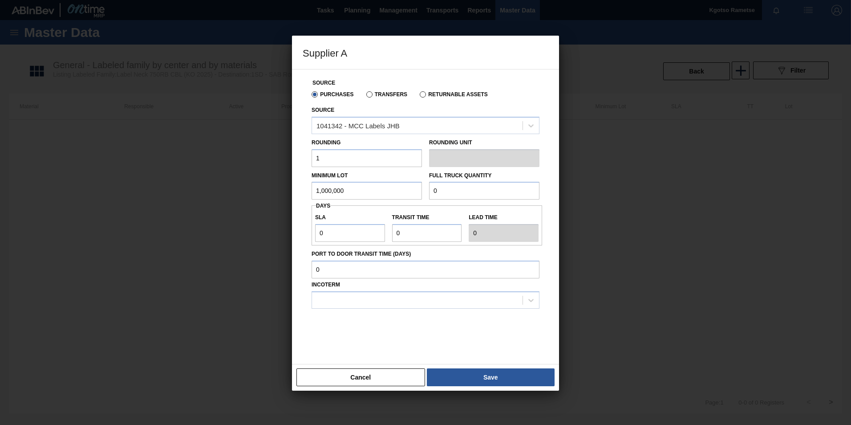
paste input "1,000,00"
type input "1,000,000"
click at [433, 301] on div at bounding box center [417, 299] width 211 height 13
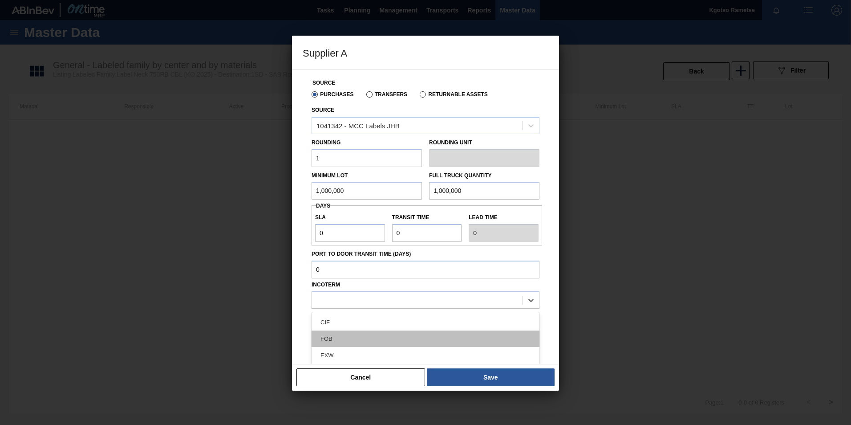
click at [402, 339] on div "FOB" at bounding box center [426, 338] width 228 height 16
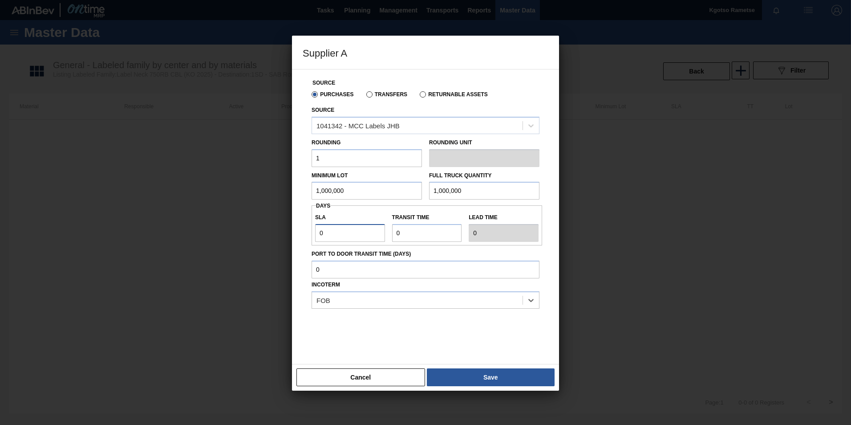
click at [274, 236] on div "Supplier A Source Purchases Transfers Returnable Assets Source 1041342 - MCC La…" at bounding box center [425, 212] width 851 height 425
type input "1"
drag, startPoint x: 404, startPoint y: 232, endPoint x: 380, endPoint y: 234, distance: 24.1
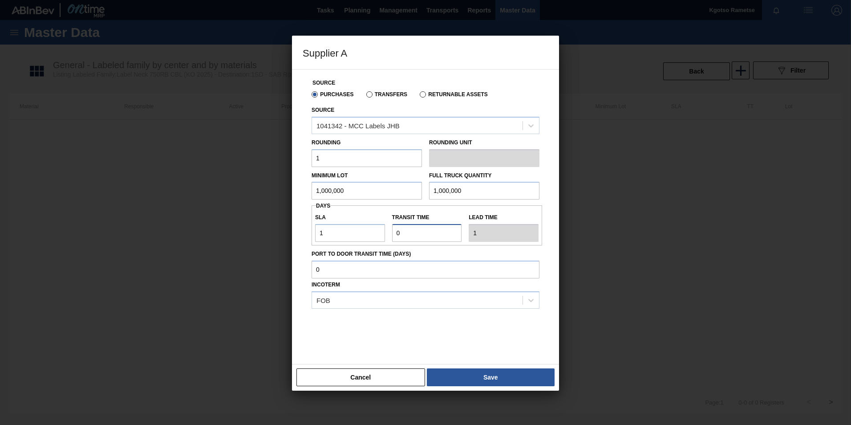
click at [382, 233] on div "SLA 1 Transit time Lead time 1" at bounding box center [427, 225] width 231 height 33
type input "1"
type input "2"
type input "1"
click at [465, 377] on button "Save" at bounding box center [491, 377] width 128 height 18
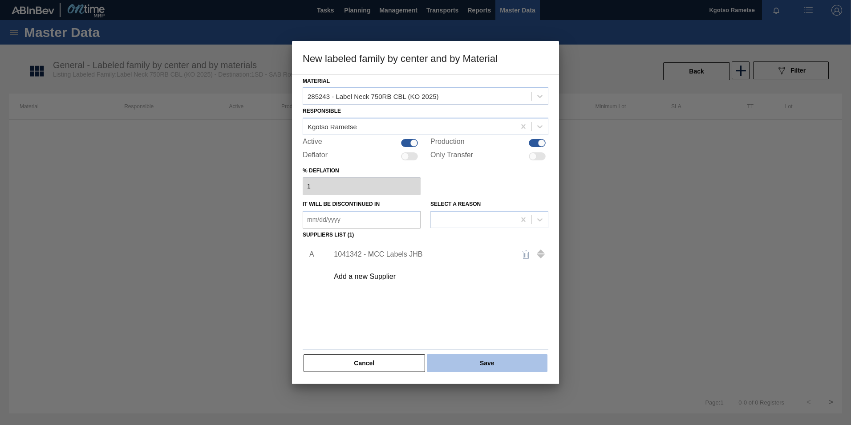
click at [461, 361] on button "Save" at bounding box center [487, 363] width 121 height 18
